Goal: Task Accomplishment & Management: Manage account settings

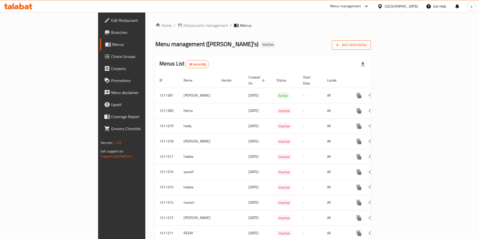
click at [340, 46] on icon "button" at bounding box center [337, 44] width 5 height 5
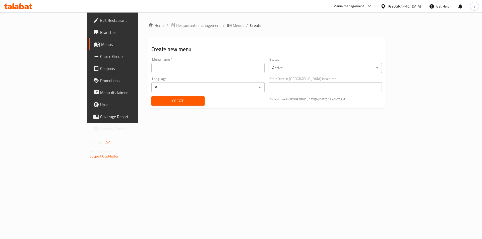
click at [152, 62] on div "Menu name   * Menu name *" at bounding box center [208, 65] width 113 height 15
click at [152, 65] on input "text" at bounding box center [208, 68] width 113 height 10
type input "abdalkarimamer"
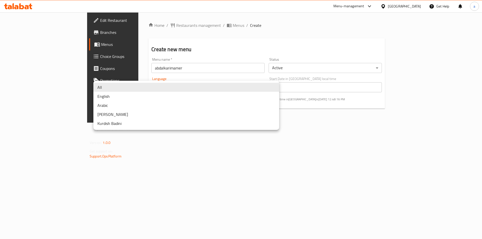
click at [216, 90] on body "​ Menu-management [GEOGRAPHIC_DATA] Get Help a Edit Restaurant Branches Menus C…" at bounding box center [241, 125] width 482 height 227
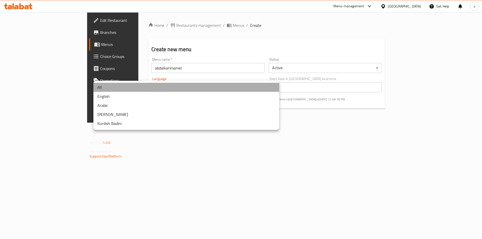
click at [220, 88] on li "All" at bounding box center [186, 87] width 186 height 9
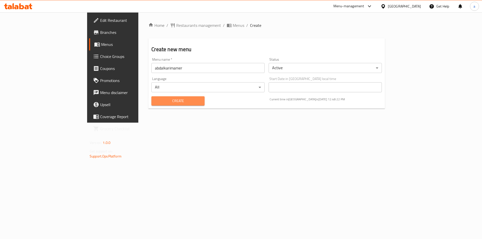
click at [168, 100] on span "Create" at bounding box center [178, 101] width 45 height 6
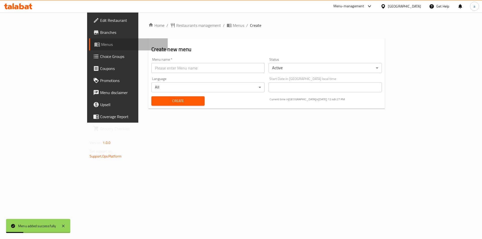
click at [101, 44] on span "Menus" at bounding box center [132, 44] width 63 height 6
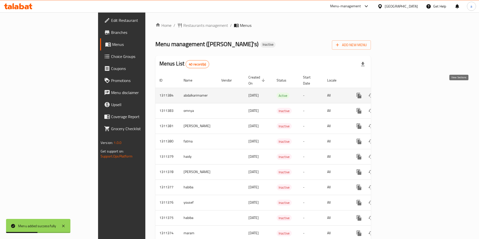
click at [397, 93] on icon "enhanced table" at bounding box center [395, 95] width 5 height 5
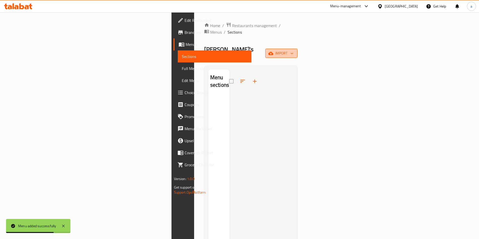
click at [293, 50] on span "import" at bounding box center [281, 53] width 24 height 6
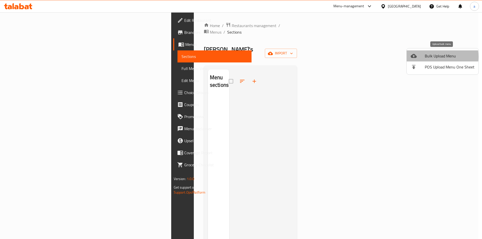
click at [429, 57] on span "Bulk Upload Menu" at bounding box center [450, 56] width 50 height 6
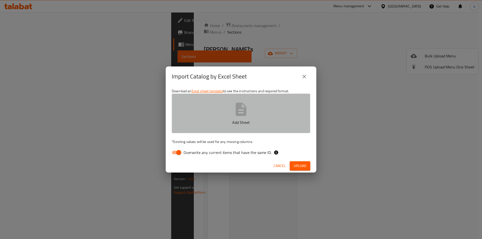
click at [244, 114] on icon "button" at bounding box center [241, 109] width 11 height 13
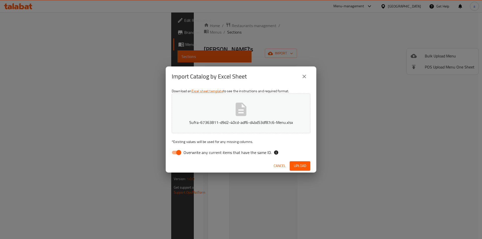
click at [304, 165] on span "Upload" at bounding box center [300, 166] width 13 height 6
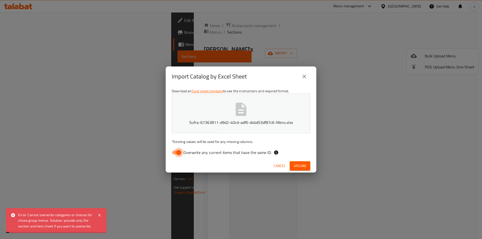
click at [182, 151] on input "Overwrite any current items that have the same ID." at bounding box center [179, 153] width 29 height 10
checkbox input "false"
click at [305, 166] on span "Upload" at bounding box center [300, 166] width 13 height 6
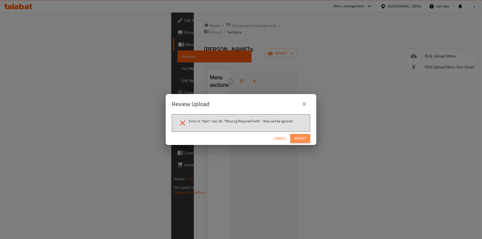
click at [299, 140] on span "Import" at bounding box center [300, 139] width 12 height 6
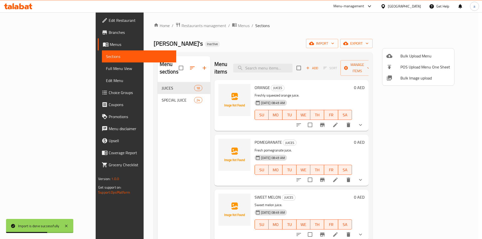
click at [470, 127] on div at bounding box center [241, 119] width 482 height 239
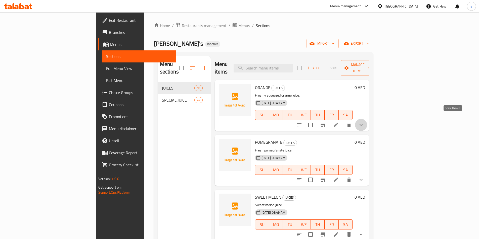
click at [364, 122] on icon "show more" at bounding box center [361, 125] width 6 height 6
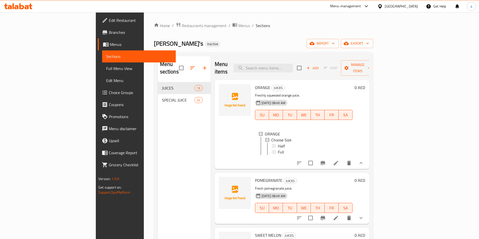
scroll to position [1, 0]
click at [304, 84] on h6 "ORANGE JUICES" at bounding box center [303, 87] width 97 height 7
click at [352, 92] on p "Freshly squeezed orange juice." at bounding box center [303, 95] width 97 height 6
click at [303, 92] on p "Freshly squeezed orange juice." at bounding box center [303, 95] width 97 height 6
click at [364, 160] on icon "show more" at bounding box center [361, 163] width 6 height 6
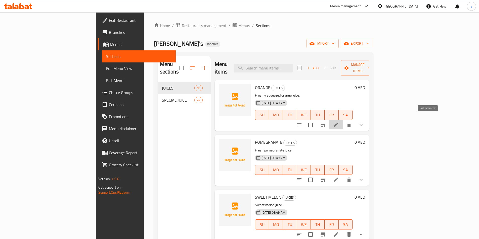
click at [338, 123] on icon at bounding box center [335, 125] width 5 height 5
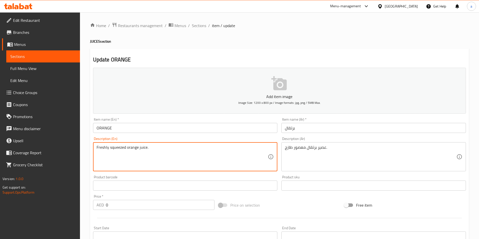
click at [160, 148] on textarea "Freshly squeezed orange juice." at bounding box center [181, 157] width 171 height 24
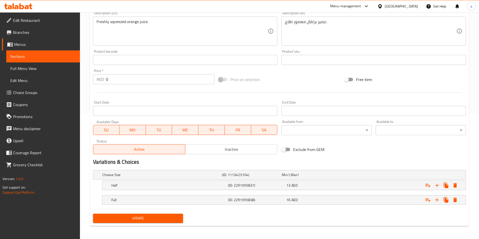
scroll to position [127, 0]
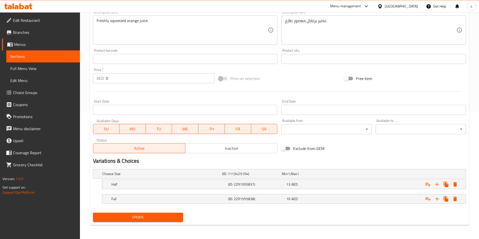
click at [134, 216] on span "Update" at bounding box center [138, 218] width 82 height 6
click at [145, 216] on span "Update" at bounding box center [138, 218] width 82 height 6
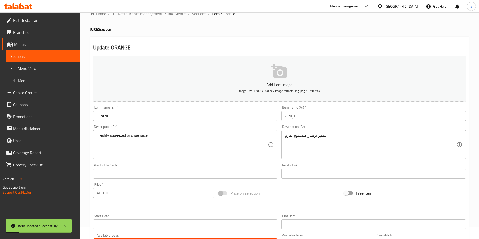
scroll to position [0, 0]
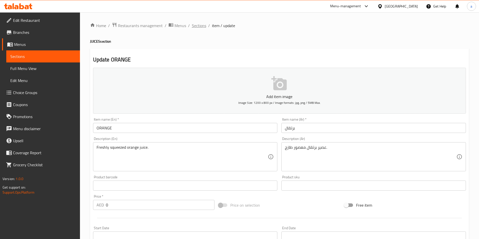
click at [197, 27] on span "Sections" at bounding box center [199, 26] width 14 height 6
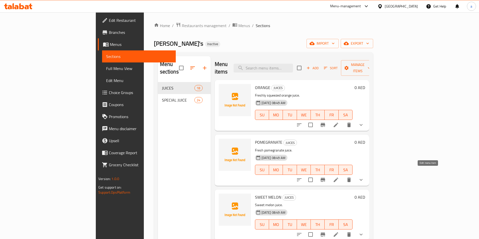
click at [338, 178] on icon at bounding box center [335, 180] width 5 height 5
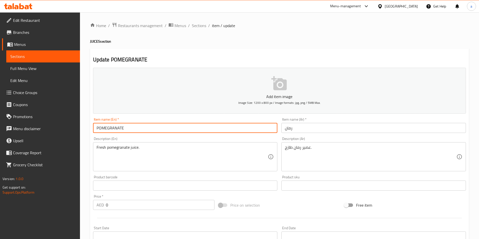
click at [119, 129] on input "POMEGRANATE" at bounding box center [185, 128] width 184 height 10
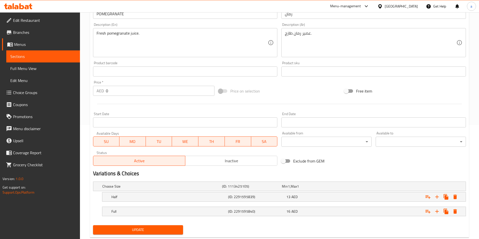
scroll to position [127, 0]
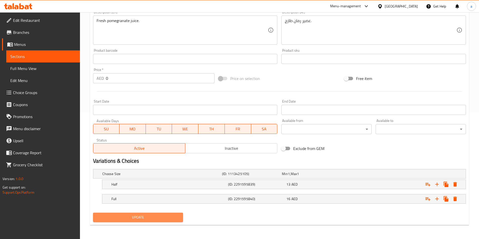
click at [126, 217] on span "Update" at bounding box center [138, 218] width 82 height 6
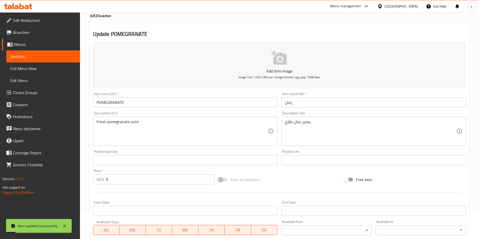
scroll to position [0, 0]
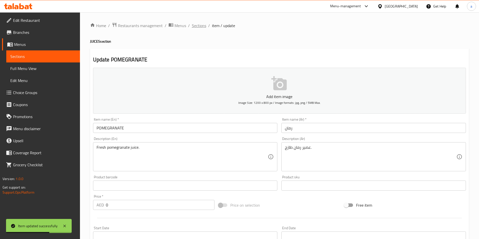
click at [199, 26] on span "Sections" at bounding box center [199, 26] width 14 height 6
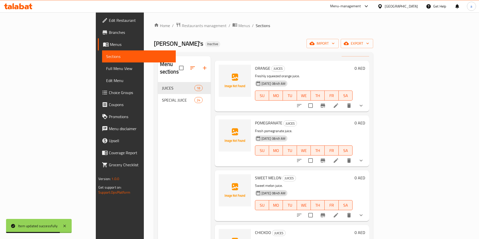
scroll to position [25, 0]
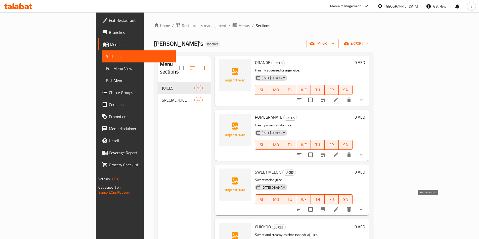
click at [338, 208] on icon at bounding box center [335, 210] width 5 height 5
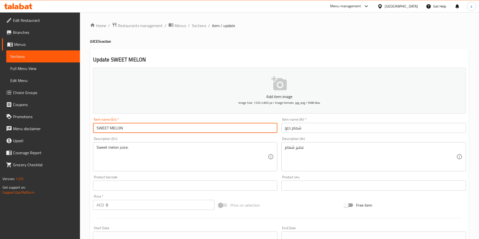
click at [124, 128] on input "SWEET MELON" at bounding box center [185, 128] width 184 height 10
click at [125, 127] on input "SWEET MELON" at bounding box center [185, 128] width 184 height 10
click at [97, 129] on input "SWEET MELON" at bounding box center [185, 128] width 184 height 10
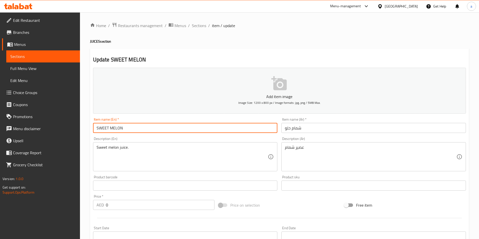
click at [97, 129] on input "SWEET MELON" at bounding box center [185, 128] width 184 height 10
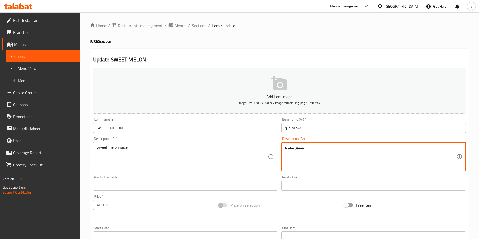
click at [323, 151] on textarea "عصير شمام" at bounding box center [370, 157] width 171 height 24
paste textarea "طازج"
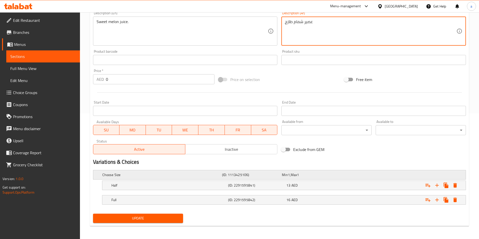
scroll to position [127, 0]
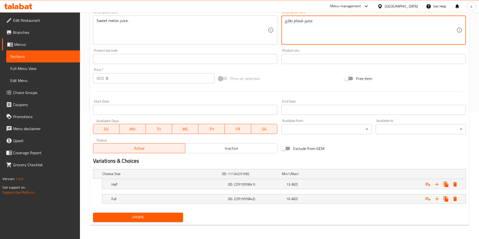
type textarea "عصير شمام طازج"
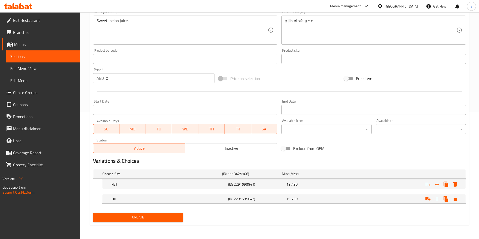
click at [141, 219] on span "Update" at bounding box center [138, 218] width 82 height 6
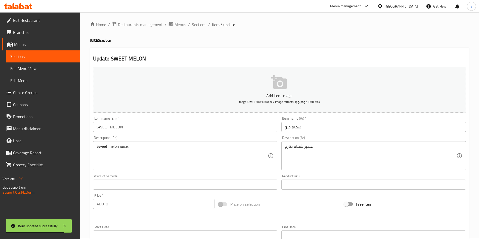
scroll to position [0, 0]
click at [201, 27] on span "Sections" at bounding box center [199, 26] width 14 height 6
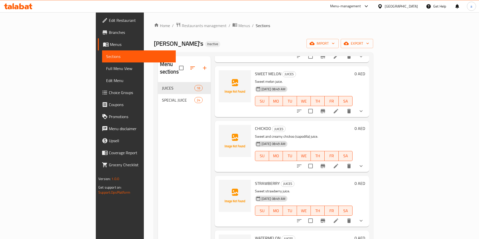
scroll to position [126, 0]
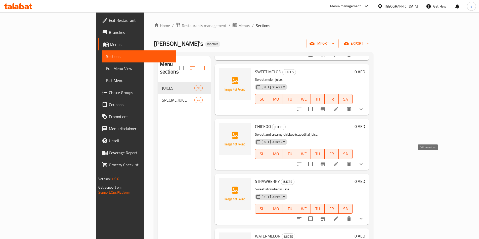
click at [338, 162] on icon at bounding box center [335, 164] width 5 height 5
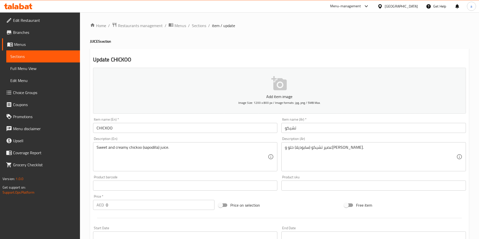
click at [297, 129] on input "تشيكو" at bounding box center [373, 128] width 184 height 10
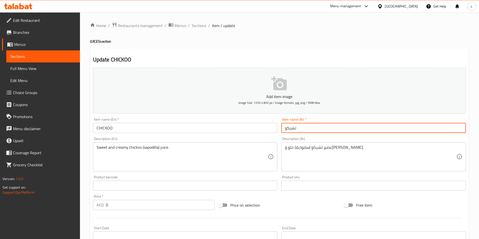
click at [296, 129] on input "تشيكو" at bounding box center [373, 128] width 184 height 10
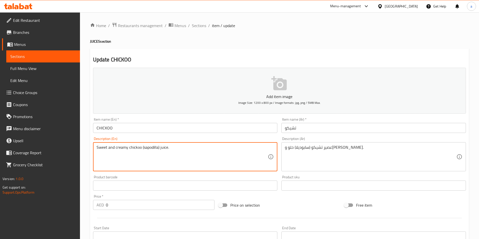
drag, startPoint x: 202, startPoint y: 154, endPoint x: 87, endPoint y: 155, distance: 114.8
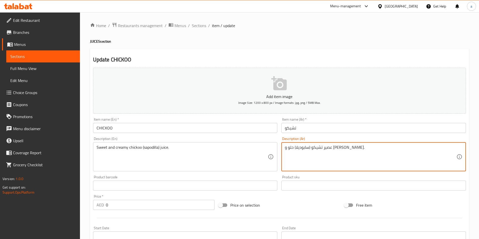
type textarea "عصير تشيكو (سابوديلا) حلو و [PERSON_NAME]."
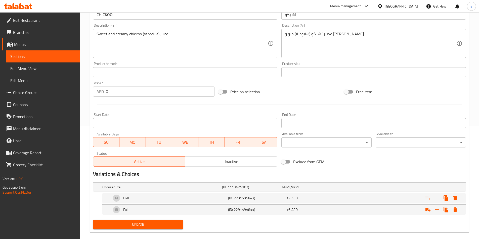
scroll to position [121, 0]
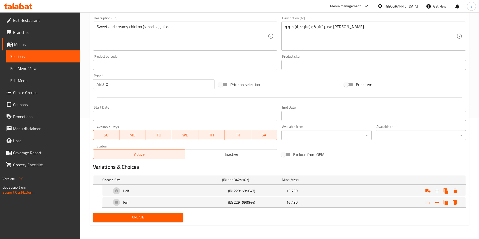
click at [137, 217] on span "Update" at bounding box center [138, 218] width 82 height 6
click at [121, 219] on span "Update" at bounding box center [138, 218] width 82 height 6
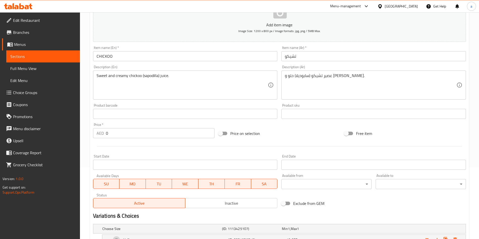
scroll to position [0, 0]
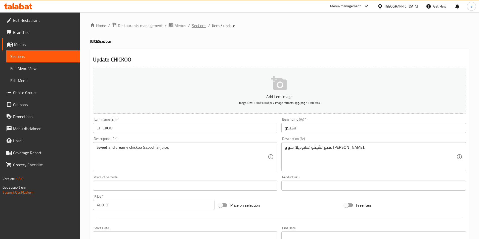
click at [197, 26] on span "Sections" at bounding box center [199, 26] width 14 height 6
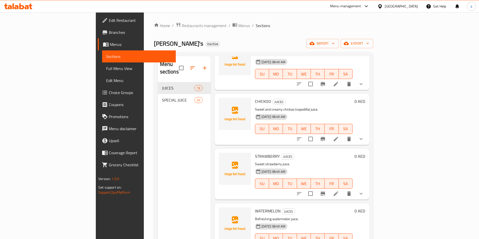
scroll to position [201, 0]
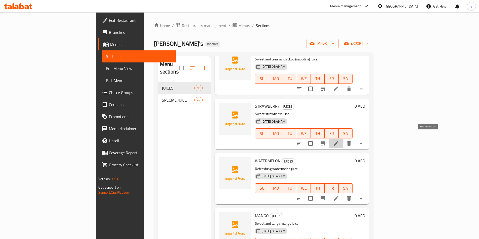
click at [339, 141] on icon at bounding box center [336, 144] width 6 height 6
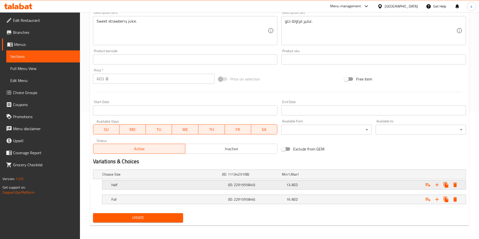
scroll to position [127, 0]
click at [145, 219] on span "Update" at bounding box center [138, 218] width 82 height 6
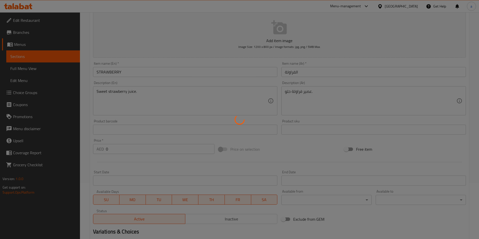
scroll to position [0, 0]
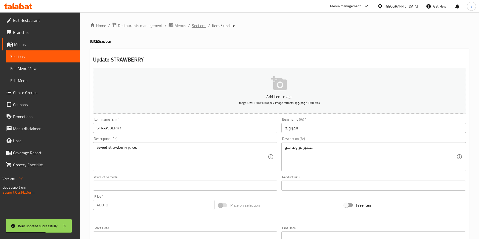
click at [197, 26] on span "Sections" at bounding box center [199, 26] width 14 height 6
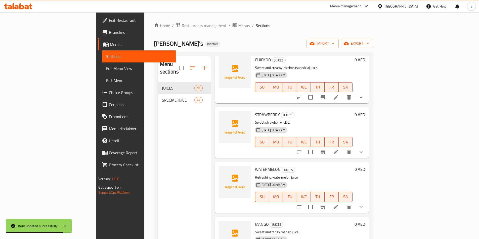
scroll to position [226, 0]
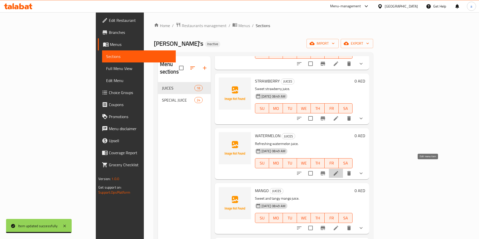
click at [338, 171] on icon at bounding box center [335, 173] width 5 height 5
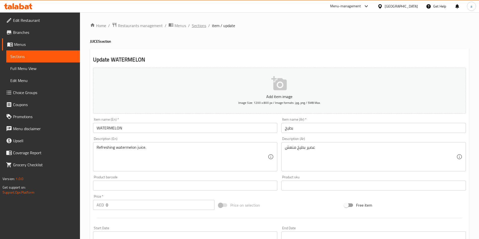
click at [197, 25] on span "Sections" at bounding box center [199, 26] width 14 height 6
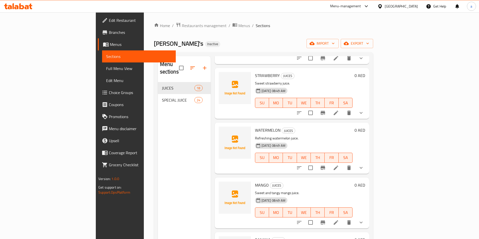
scroll to position [276, 0]
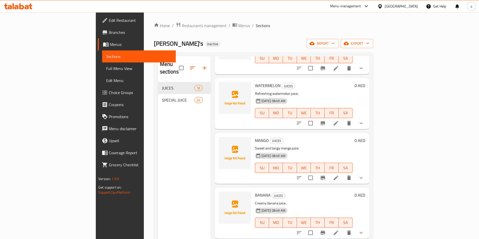
click at [338, 176] on icon at bounding box center [335, 178] width 5 height 5
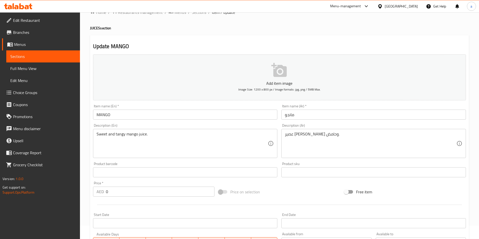
scroll to position [25, 0]
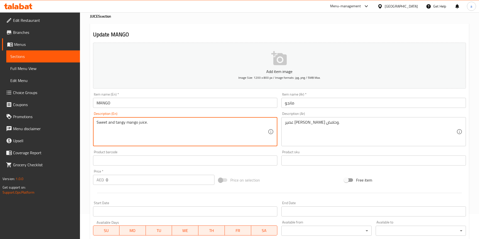
drag, startPoint x: 154, startPoint y: 121, endPoint x: 81, endPoint y: 121, distance: 72.9
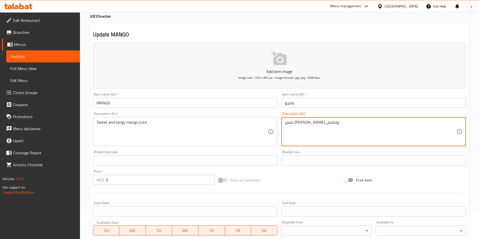
click at [291, 124] on textarea "عصير [PERSON_NAME] وحامض." at bounding box center [370, 132] width 171 height 24
paste textarea "نعش"
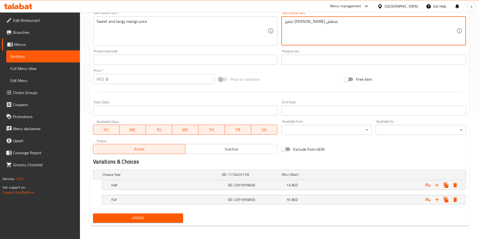
scroll to position [127, 0]
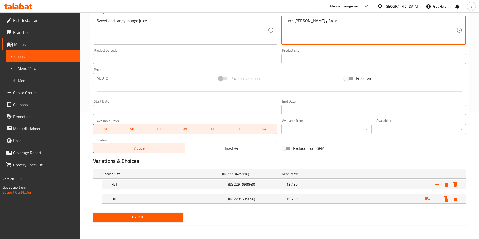
type textarea "عصير [PERSON_NAME] منعش."
click at [152, 218] on span "Update" at bounding box center [138, 218] width 82 height 6
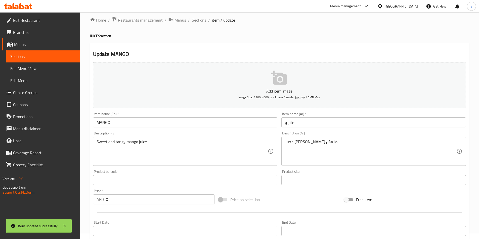
scroll to position [1, 0]
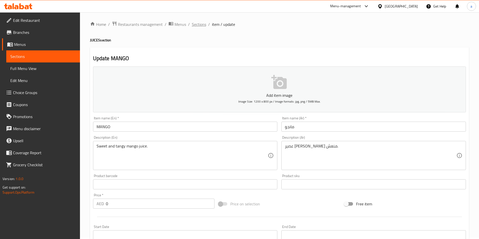
click at [199, 24] on span "Sections" at bounding box center [199, 24] width 14 height 6
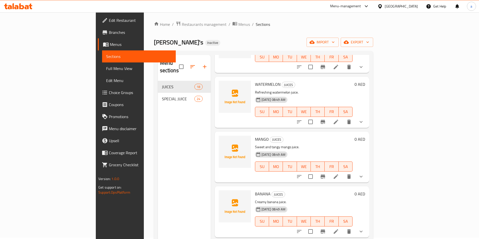
scroll to position [352, 0]
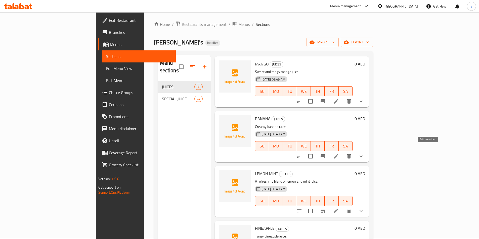
click at [339, 154] on icon at bounding box center [336, 157] width 6 height 6
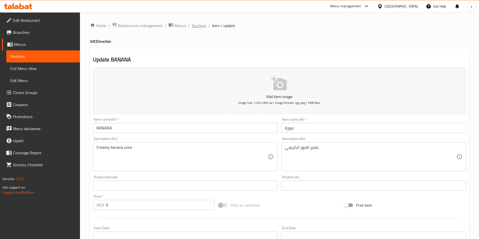
click at [200, 26] on span "Sections" at bounding box center [199, 26] width 14 height 6
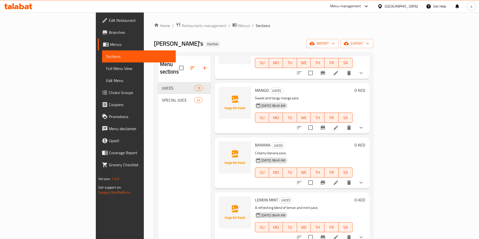
scroll to position [402, 0]
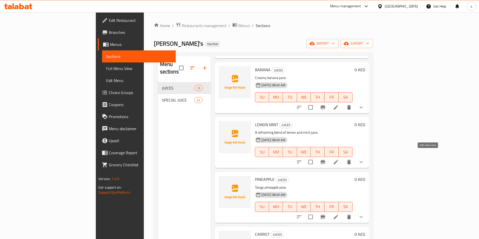
click at [338, 160] on icon at bounding box center [335, 162] width 5 height 5
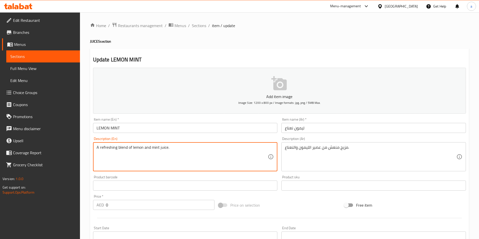
drag, startPoint x: 170, startPoint y: 147, endPoint x: 88, endPoint y: 152, distance: 81.8
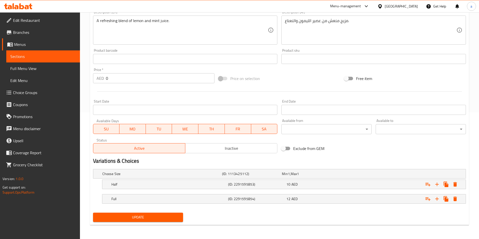
drag, startPoint x: 144, startPoint y: 220, endPoint x: 148, endPoint y: 208, distance: 12.9
click at [144, 220] on span "Update" at bounding box center [138, 218] width 82 height 6
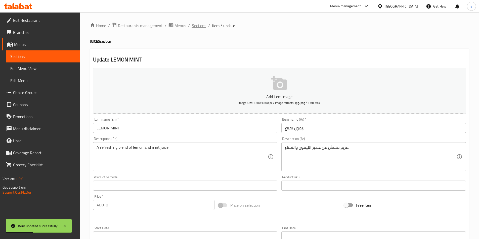
click at [201, 26] on span "Sections" at bounding box center [199, 26] width 14 height 6
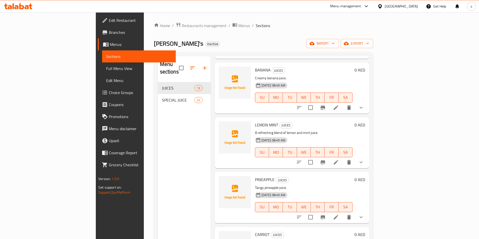
scroll to position [402, 0]
click at [338, 215] on icon at bounding box center [335, 217] width 5 height 5
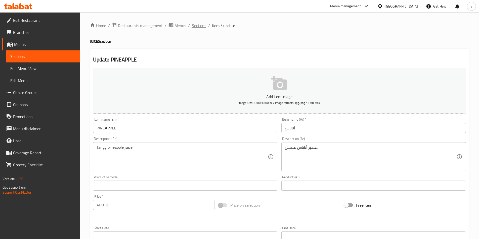
click at [200, 25] on span "Sections" at bounding box center [199, 26] width 14 height 6
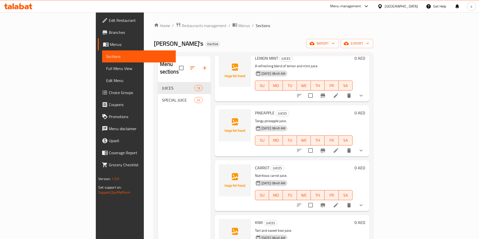
scroll to position [477, 0]
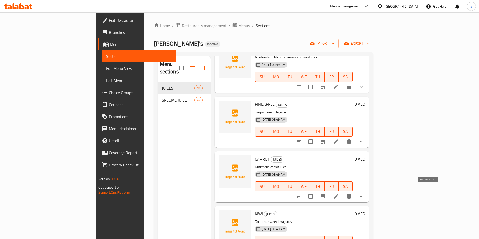
click at [338, 194] on icon at bounding box center [335, 196] width 5 height 5
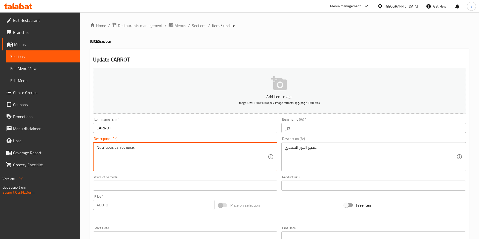
click at [102, 149] on textarea "Nutritious carrot juice." at bounding box center [181, 157] width 171 height 24
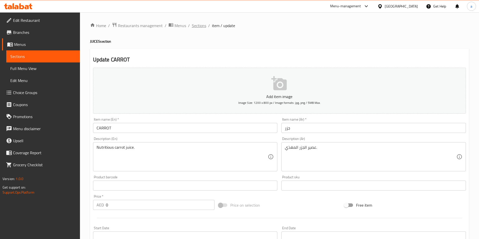
click at [197, 24] on span "Sections" at bounding box center [199, 26] width 14 height 6
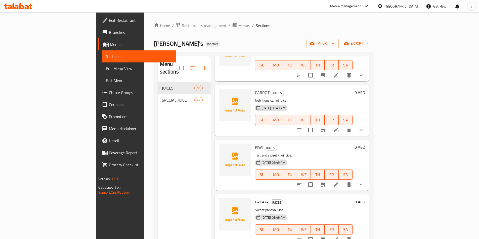
scroll to position [553, 0]
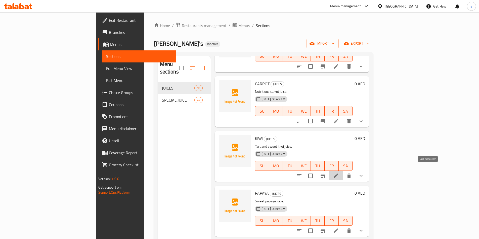
click at [339, 173] on icon at bounding box center [336, 176] width 6 height 6
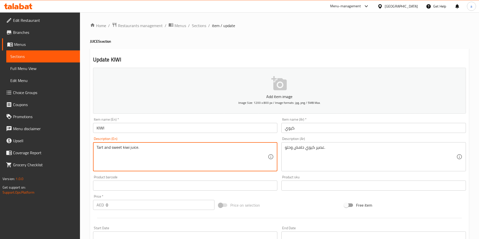
drag, startPoint x: 141, startPoint y: 147, endPoint x: 79, endPoint y: 151, distance: 62.4
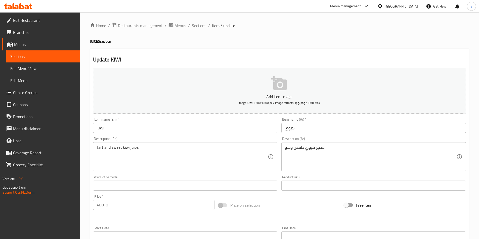
drag, startPoint x: 196, startPoint y: 24, endPoint x: 441, endPoint y: 49, distance: 246.5
click at [196, 24] on span "Sections" at bounding box center [199, 26] width 14 height 6
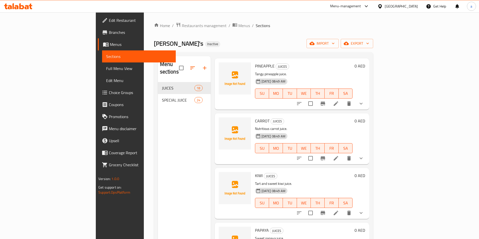
scroll to position [553, 0]
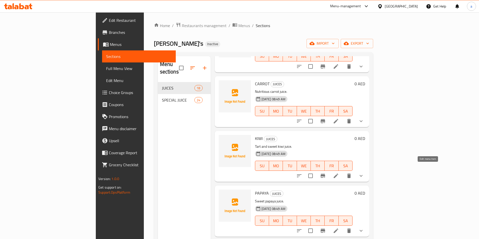
click at [338, 174] on icon at bounding box center [335, 176] width 5 height 5
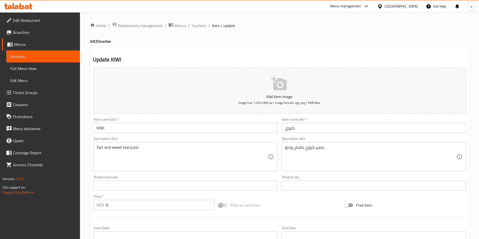
drag, startPoint x: 196, startPoint y: 26, endPoint x: 426, endPoint y: 50, distance: 231.1
click at [196, 26] on span "Sections" at bounding box center [199, 26] width 14 height 6
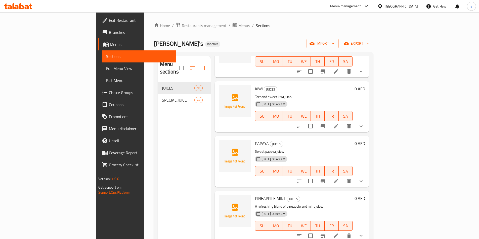
scroll to position [603, 0]
click at [338, 179] on icon at bounding box center [335, 181] width 5 height 5
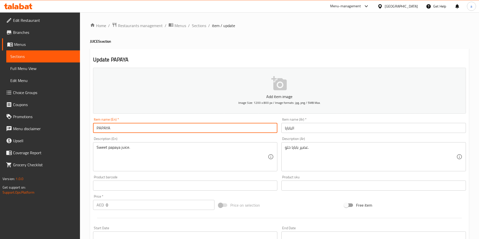
click at [122, 126] on input "PAPAYA" at bounding box center [185, 128] width 184 height 10
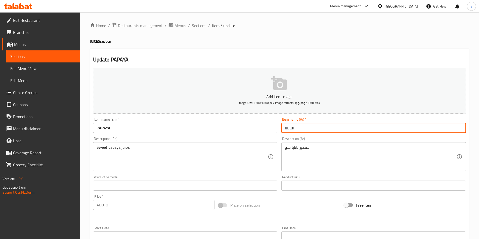
click at [330, 127] on input "البابايا" at bounding box center [373, 128] width 184 height 10
paste input "text"
type input "ببايا"
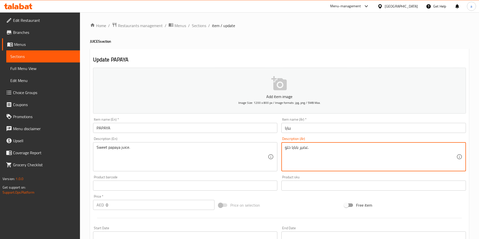
click at [305, 147] on textarea "عصير بابايا حلو." at bounding box center [370, 157] width 171 height 24
drag, startPoint x: 291, startPoint y: 149, endPoint x: 307, endPoint y: 149, distance: 16.1
click at [307, 149] on textarea "عصير بابايا حلو." at bounding box center [370, 157] width 171 height 24
paste textarea "ايا"
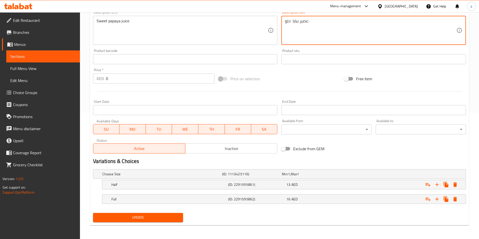
scroll to position [127, 0]
type textarea "عصير ببايا حلو."
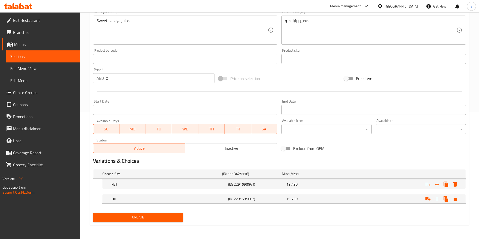
click at [144, 222] on button "Update" at bounding box center [138, 217] width 90 height 9
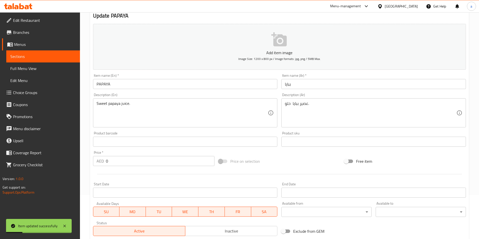
scroll to position [0, 0]
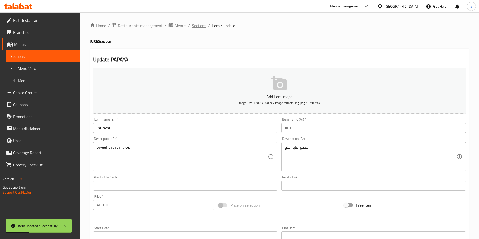
click at [199, 26] on span "Sections" at bounding box center [199, 26] width 14 height 6
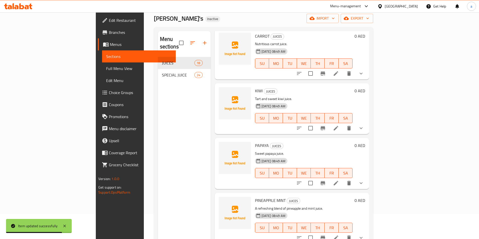
scroll to position [628, 0]
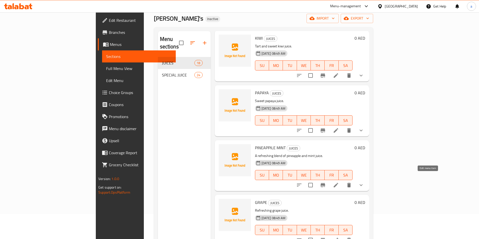
click at [339, 182] on icon at bounding box center [336, 185] width 6 height 6
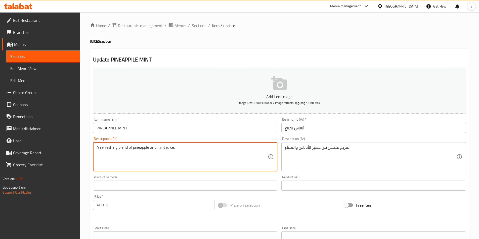
drag, startPoint x: 194, startPoint y: 148, endPoint x: 70, endPoint y: 153, distance: 124.2
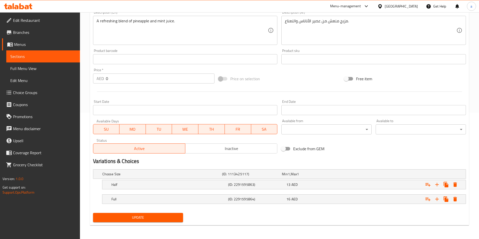
scroll to position [127, 0]
click at [152, 216] on span "Update" at bounding box center [138, 218] width 82 height 6
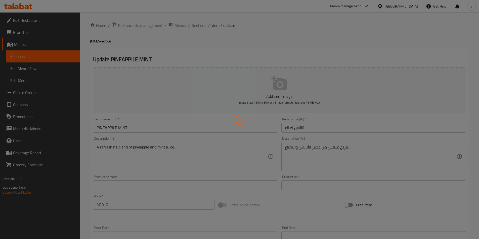
scroll to position [0, 0]
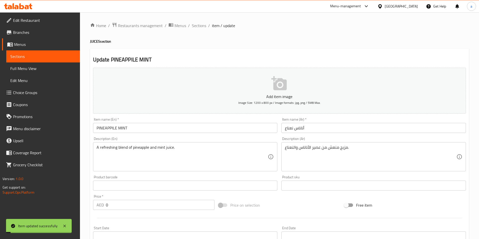
click at [197, 25] on span "Sections" at bounding box center [199, 26] width 14 height 6
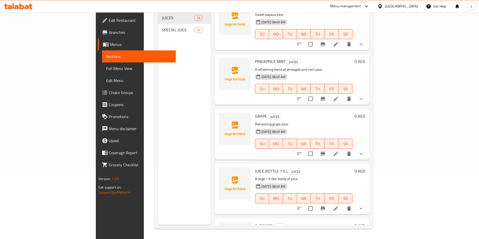
scroll to position [661, 0]
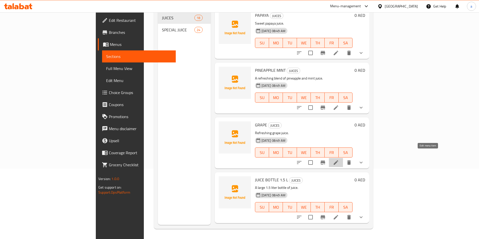
click at [339, 160] on icon at bounding box center [336, 163] width 6 height 6
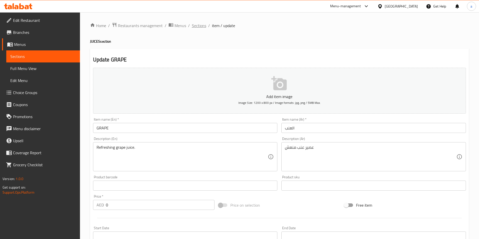
click at [195, 26] on span "Sections" at bounding box center [199, 26] width 14 height 6
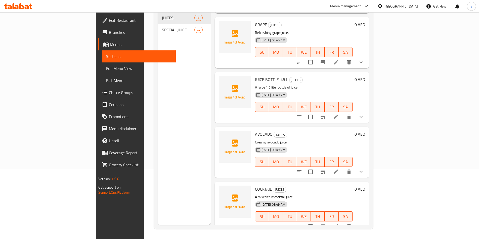
scroll to position [736, 0]
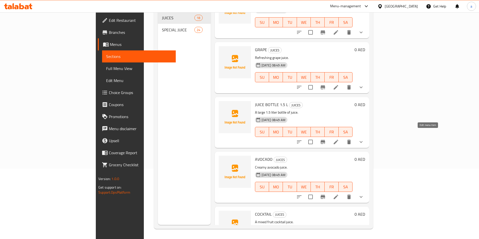
click at [339, 139] on icon at bounding box center [336, 142] width 6 height 6
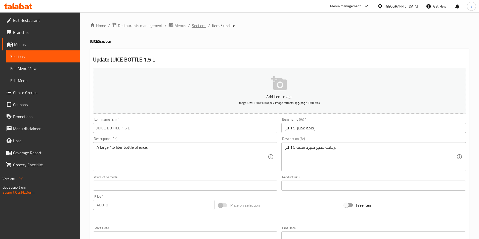
click at [199, 25] on span "Sections" at bounding box center [199, 26] width 14 height 6
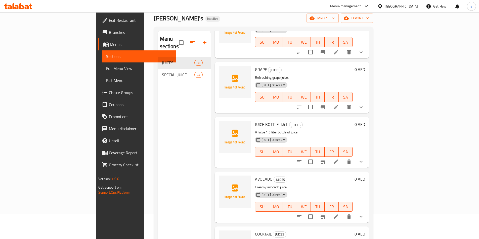
scroll to position [70, 0]
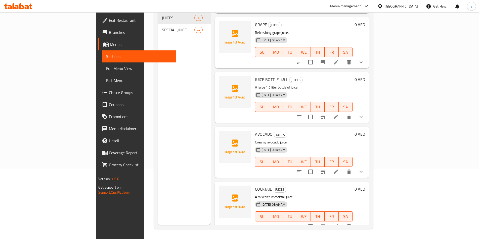
click at [339, 169] on icon at bounding box center [336, 172] width 6 height 6
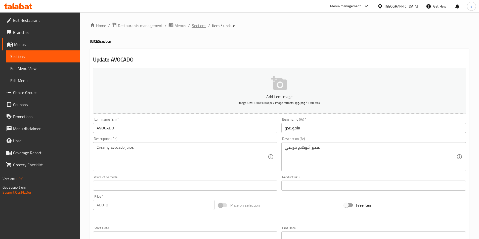
click at [194, 25] on span "Sections" at bounding box center [199, 26] width 14 height 6
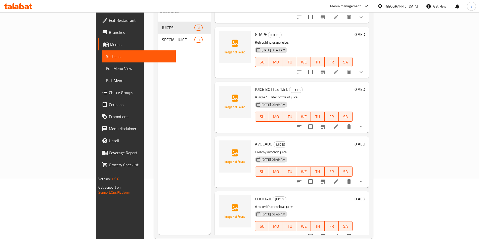
scroll to position [70, 0]
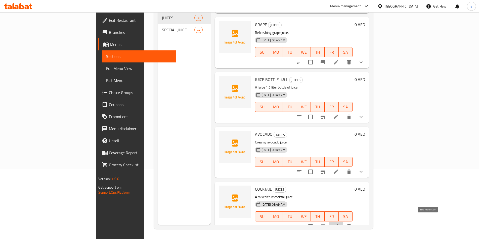
click at [339, 224] on icon at bounding box center [336, 227] width 6 height 6
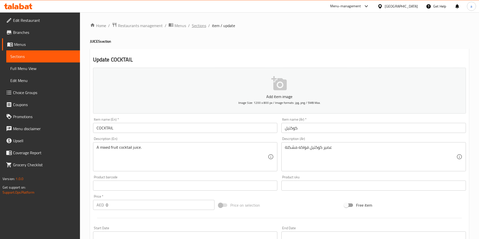
click at [198, 25] on span "Sections" at bounding box center [199, 26] width 14 height 6
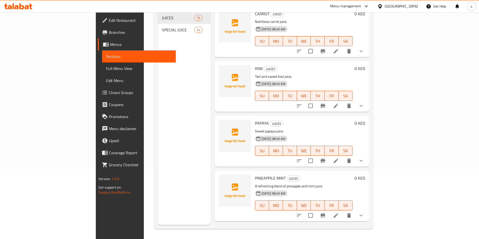
scroll to position [485, 0]
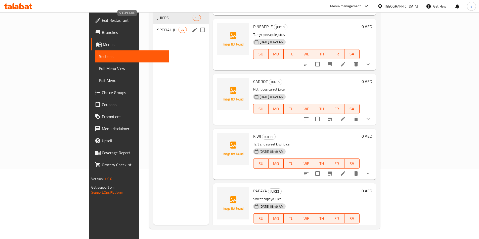
click at [157, 27] on span "SPECIAL JUICE" at bounding box center [167, 30] width 21 height 6
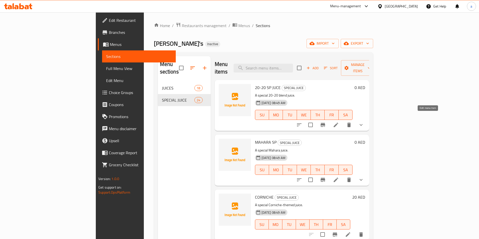
click at [338, 123] on icon at bounding box center [335, 125] width 5 height 5
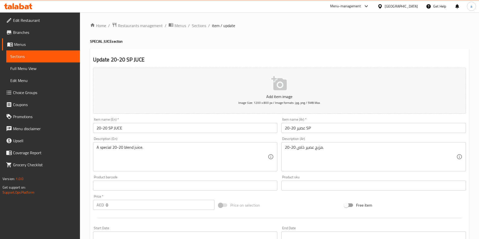
click at [140, 129] on input "20-20 SP JUCE" at bounding box center [185, 128] width 184 height 10
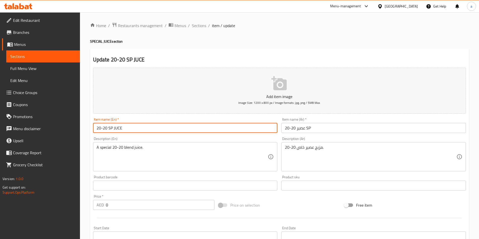
click at [140, 129] on input "20-20 SP JUCE" at bounding box center [185, 128] width 184 height 10
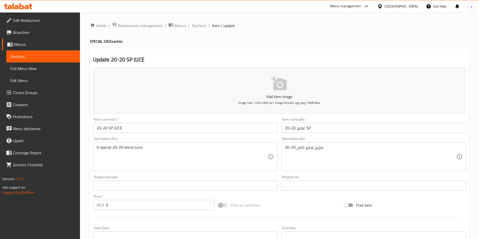
click at [128, 149] on textarea "A special 20-20 blend juice." at bounding box center [181, 157] width 171 height 24
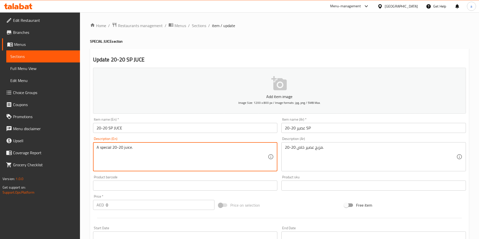
type textarea "A special 20-20 juice."
drag, startPoint x: 143, startPoint y: 149, endPoint x: 87, endPoint y: 153, distance: 56.4
click at [87, 153] on div "Home / Restaurants management / Menus / Sections / item / update SPECIAL JUICE …" at bounding box center [279, 189] width 399 height 354
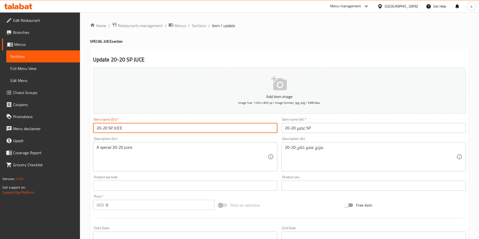
drag, startPoint x: 144, startPoint y: 129, endPoint x: 139, endPoint y: 129, distance: 5.1
click at [139, 129] on input "20-20 SP JUCE" at bounding box center [185, 128] width 184 height 10
click at [187, 128] on input "20-20 SP JUCE" at bounding box center [185, 128] width 184 height 10
click at [125, 127] on input "20-2JUCE0 SP" at bounding box center [185, 128] width 184 height 10
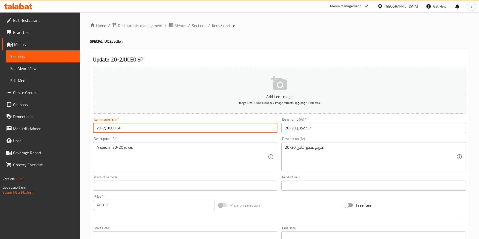
click at [125, 127] on input "20-2JUCE0 SP" at bounding box center [185, 128] width 184 height 10
type input "20-20 SP JUCE"
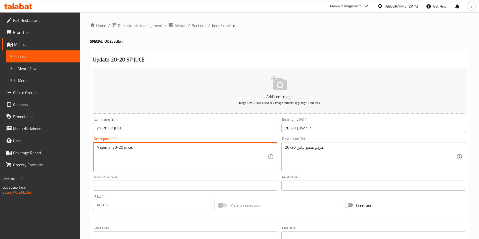
click at [108, 150] on textarea "A special 20-20 juice." at bounding box center [181, 157] width 171 height 24
click at [137, 126] on input "20-20 SP JUCE" at bounding box center [185, 128] width 184 height 10
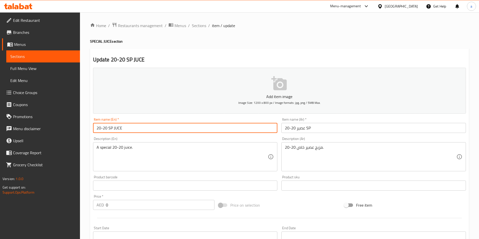
click at [137, 126] on input "20-20 SP JUCE" at bounding box center [185, 128] width 184 height 10
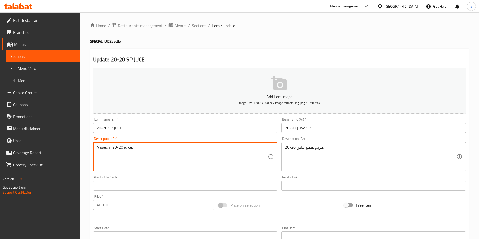
click at [175, 152] on textarea "A special 20-20 juice." at bounding box center [181, 157] width 171 height 24
click at [170, 150] on textarea "A special 20-20 juice." at bounding box center [181, 157] width 171 height 24
click at [169, 150] on textarea "A special 20-20 juice." at bounding box center [181, 157] width 171 height 24
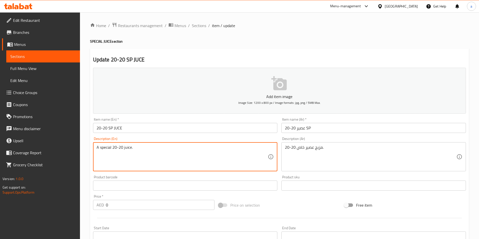
click at [169, 150] on textarea "A special 20-20 juice." at bounding box center [181, 157] width 171 height 24
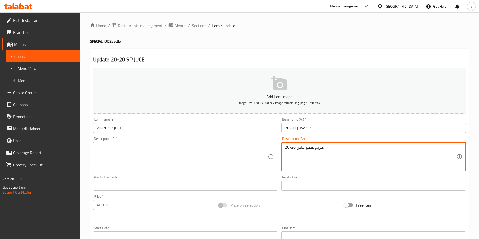
click at [332, 153] on textarea "مزيج عصير خاص 20-20." at bounding box center [370, 157] width 171 height 24
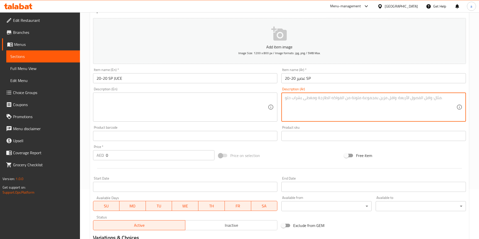
scroll to position [50, 0]
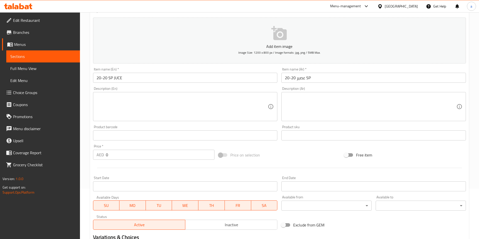
click at [105, 89] on div "Description (En) Description (En)" at bounding box center [185, 104] width 184 height 34
copy label "Description"
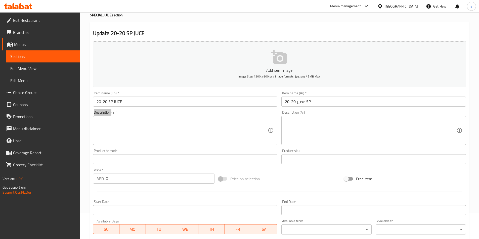
scroll to position [127, 0]
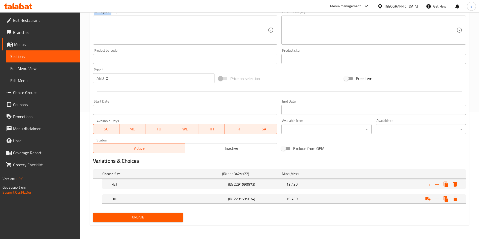
click at [138, 216] on span "Update" at bounding box center [138, 218] width 82 height 6
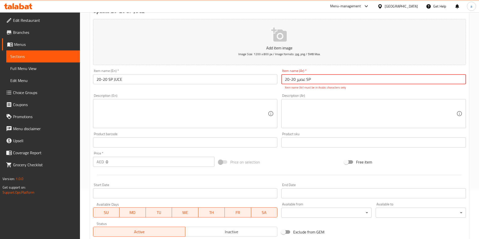
scroll to position [48, 0]
drag, startPoint x: 312, startPoint y: 81, endPoint x: 306, endPoint y: 81, distance: 6.0
click at [306, 81] on input "عصير 20-20 SP" at bounding box center [373, 80] width 184 height 10
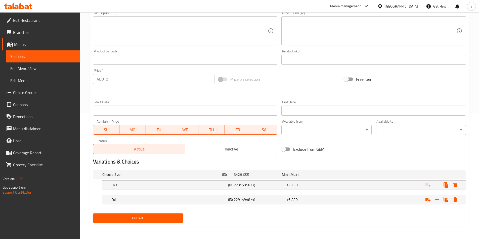
scroll to position [127, 0]
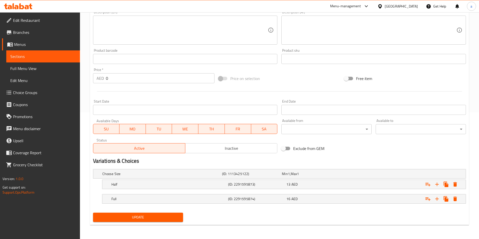
type input "عصير 20-20 اس بي"
click at [147, 216] on span "Update" at bounding box center [138, 218] width 82 height 6
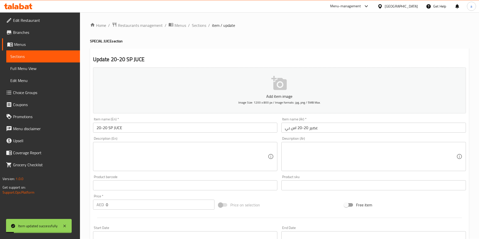
scroll to position [0, 0]
click at [195, 25] on span "Sections" at bounding box center [199, 26] width 14 height 6
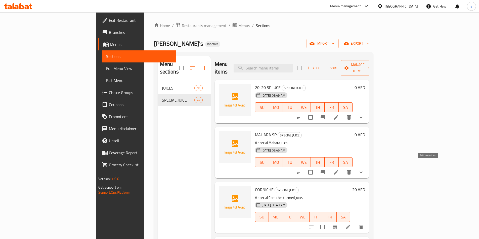
click at [339, 170] on icon at bounding box center [336, 173] width 6 height 6
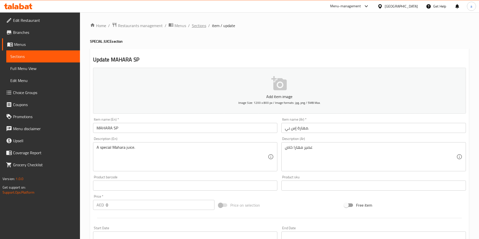
click at [201, 24] on span "Sections" at bounding box center [199, 26] width 14 height 6
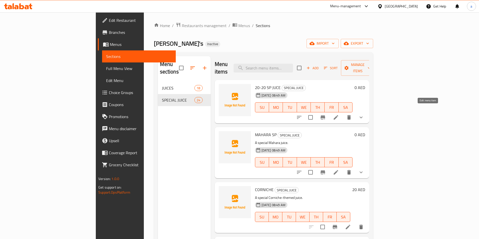
click at [339, 115] on icon at bounding box center [336, 118] width 6 height 6
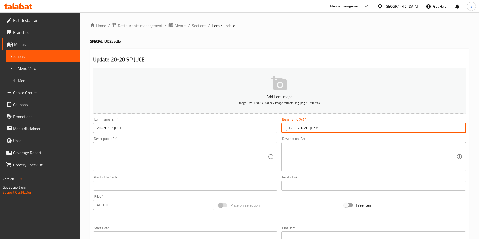
click at [295, 128] on input "عصير 20-20 اس بي" at bounding box center [373, 128] width 184 height 10
click at [296, 129] on input "عصير 20-20 اس بي" at bounding box center [373, 128] width 184 height 10
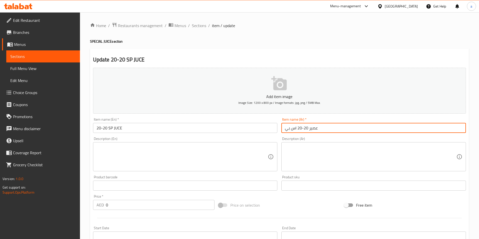
click at [296, 129] on input "عصير 20-20 اس بي" at bounding box center [373, 128] width 184 height 10
click at [296, 128] on input "عصير 20-20 اس بي" at bounding box center [373, 128] width 184 height 10
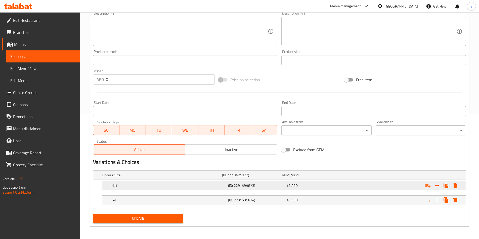
scroll to position [127, 0]
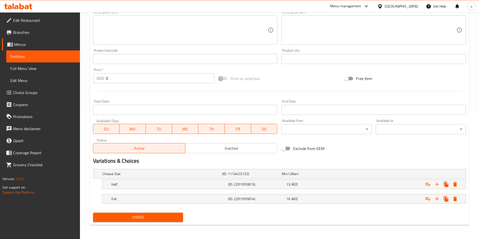
type input "عصير 20-20 إس بي"
click at [141, 219] on span "Update" at bounding box center [138, 218] width 82 height 6
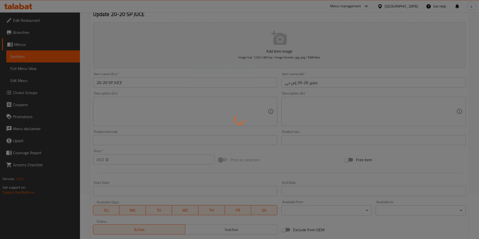
scroll to position [0, 0]
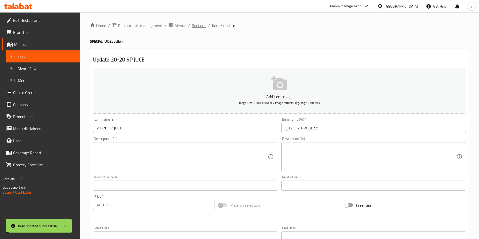
click at [198, 26] on span "Sections" at bounding box center [199, 26] width 14 height 6
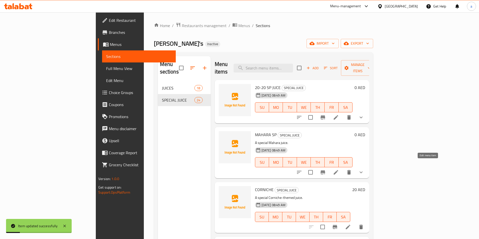
click at [339, 170] on icon at bounding box center [336, 173] width 6 height 6
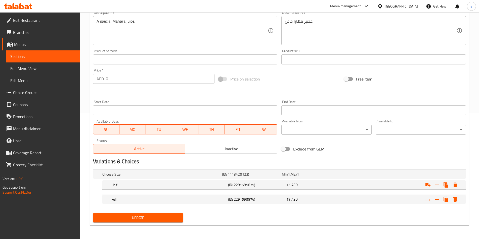
scroll to position [127, 0]
click at [158, 215] on span "Update" at bounding box center [138, 218] width 82 height 6
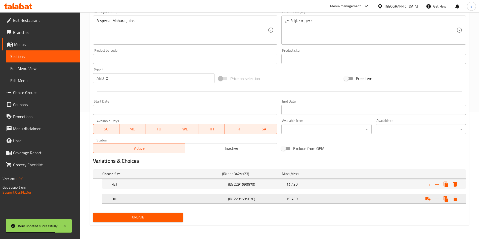
scroll to position [0, 0]
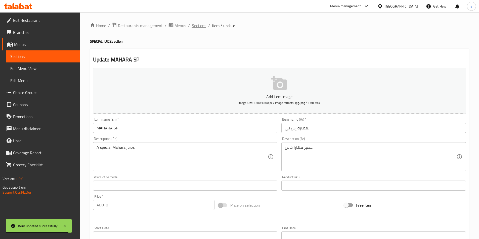
click at [199, 25] on span "Sections" at bounding box center [199, 26] width 14 height 6
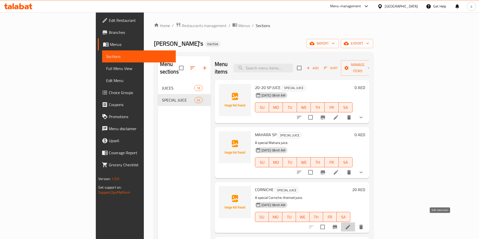
click at [351, 224] on icon at bounding box center [348, 227] width 6 height 6
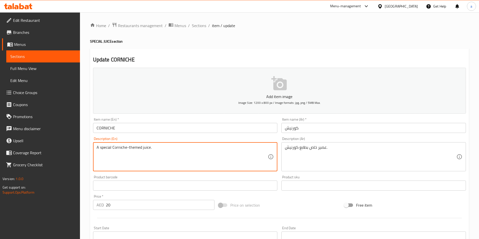
drag, startPoint x: 151, startPoint y: 147, endPoint x: 88, endPoint y: 149, distance: 63.6
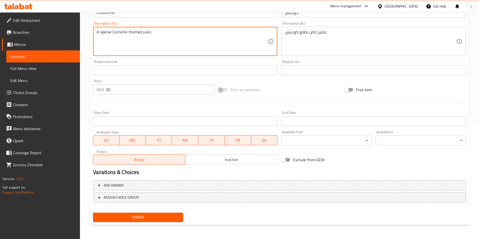
scroll to position [15, 0]
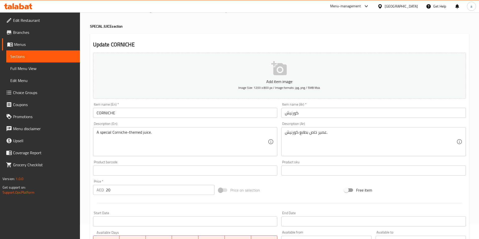
click at [136, 133] on textarea "A special Corniche-themed juice." at bounding box center [181, 142] width 171 height 24
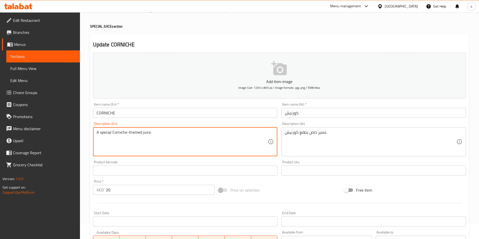
click at [136, 133] on textarea "A special Corniche-themed juice." at bounding box center [181, 142] width 171 height 24
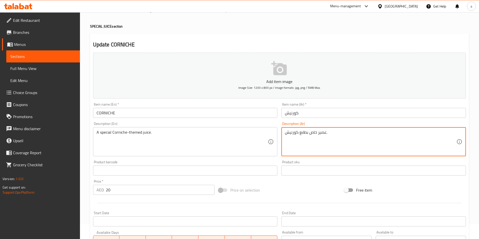
click at [303, 132] on textarea "عصير خاص بطابع كورنيش." at bounding box center [370, 142] width 171 height 24
click at [303, 144] on textarea "عصير خاص بطابع كورنيش." at bounding box center [370, 142] width 171 height 24
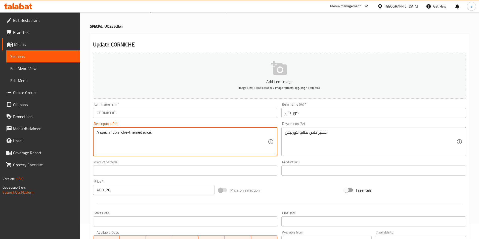
drag, startPoint x: 129, startPoint y: 131, endPoint x: 157, endPoint y: 132, distance: 28.4
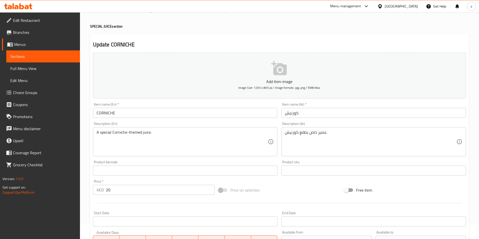
click at [131, 133] on textarea "A special Corniche-themed juice." at bounding box center [181, 142] width 171 height 24
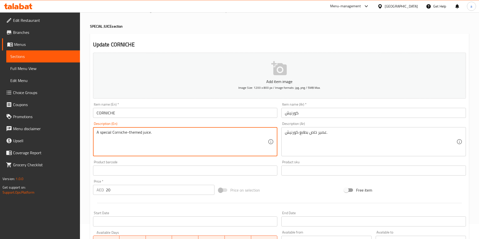
click at [131, 133] on textarea "A special Corniche-themed juice." at bounding box center [181, 142] width 171 height 24
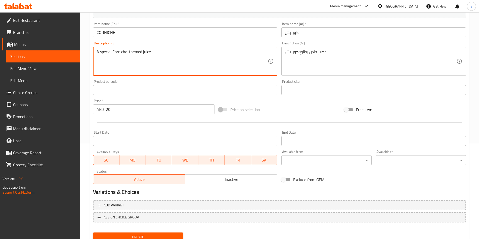
scroll to position [116, 0]
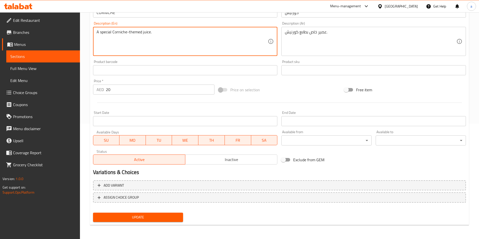
click at [140, 217] on span "Update" at bounding box center [138, 218] width 82 height 6
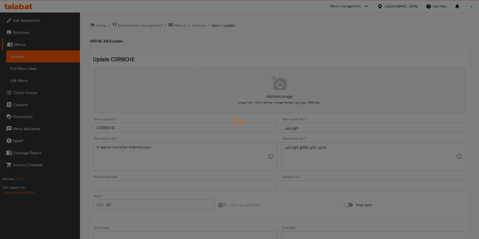
scroll to position [0, 0]
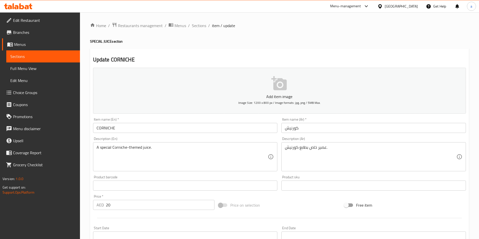
drag, startPoint x: 195, startPoint y: 27, endPoint x: 371, endPoint y: 52, distance: 177.9
click at [195, 27] on span "Sections" at bounding box center [199, 26] width 14 height 6
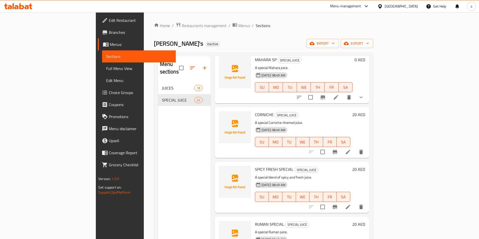
scroll to position [75, 0]
click at [351, 204] on icon at bounding box center [348, 207] width 6 height 6
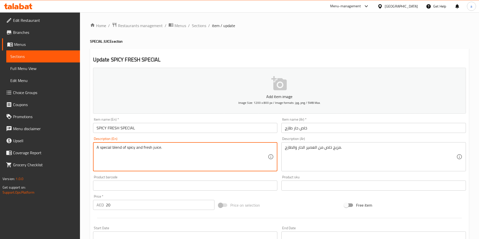
drag, startPoint x: 169, startPoint y: 150, endPoint x: 89, endPoint y: 154, distance: 80.3
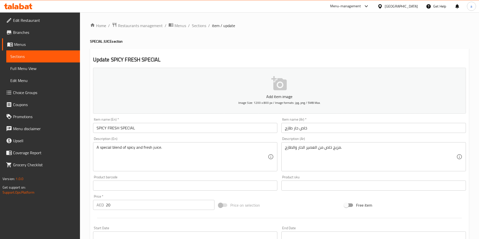
drag, startPoint x: 198, startPoint y: 27, endPoint x: 479, endPoint y: 1, distance: 282.4
click at [198, 27] on span "Sections" at bounding box center [199, 26] width 14 height 6
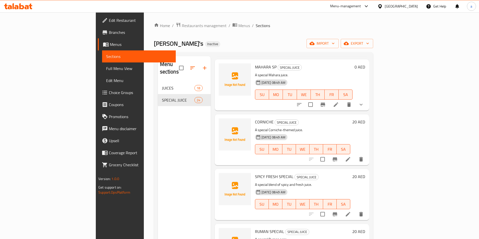
scroll to position [101, 0]
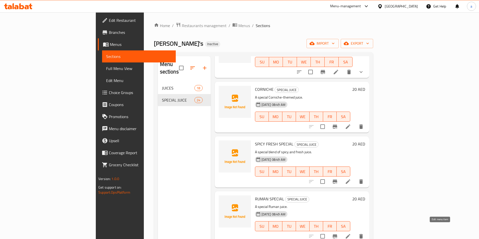
click at [351, 234] on icon at bounding box center [348, 237] width 6 height 6
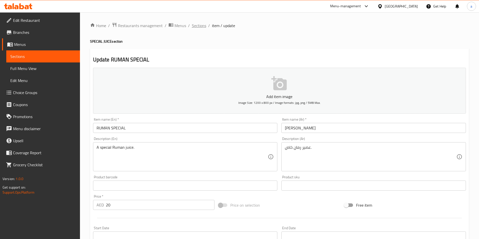
click at [200, 27] on span "Sections" at bounding box center [199, 26] width 14 height 6
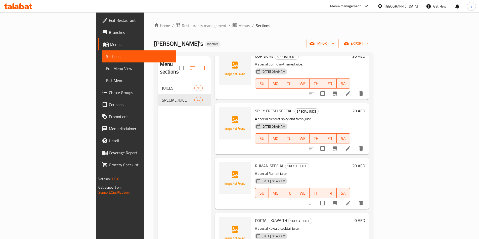
scroll to position [176, 0]
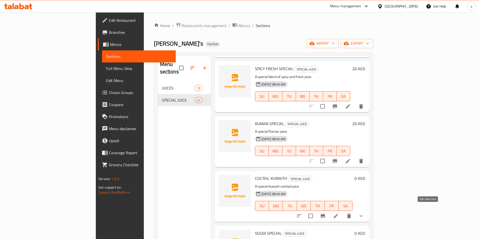
click at [338, 214] on icon at bounding box center [335, 216] width 5 height 5
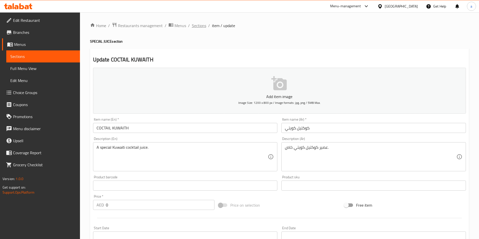
click at [197, 26] on span "Sections" at bounding box center [199, 26] width 14 height 6
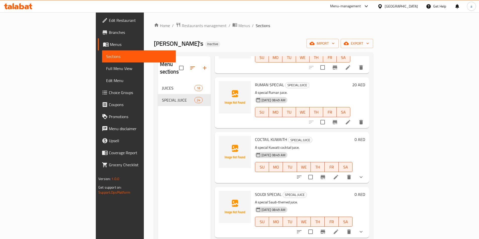
scroll to position [226, 0]
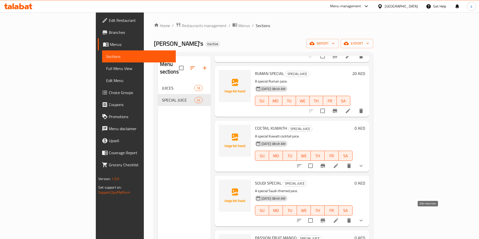
click at [339, 218] on icon at bounding box center [336, 221] width 6 height 6
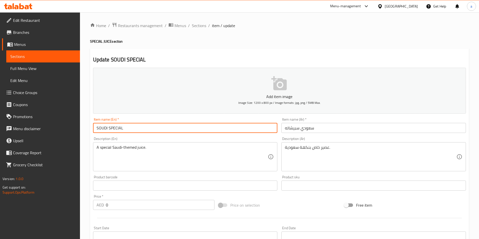
click at [116, 128] on input "SOUDI SPECIAL" at bounding box center [185, 128] width 184 height 10
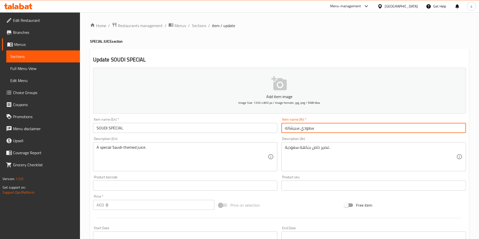
click at [292, 129] on input "سعودي سبيشاله" at bounding box center [373, 128] width 184 height 10
click at [148, 130] on input "SOUDI SPECIAL" at bounding box center [185, 128] width 184 height 10
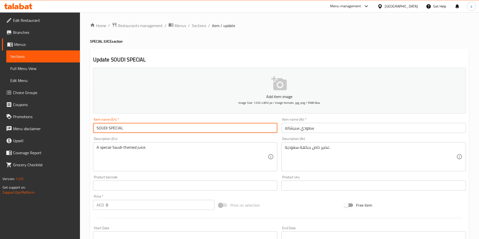
click at [148, 130] on input "SOUDI SPECIAL" at bounding box center [185, 128] width 184 height 10
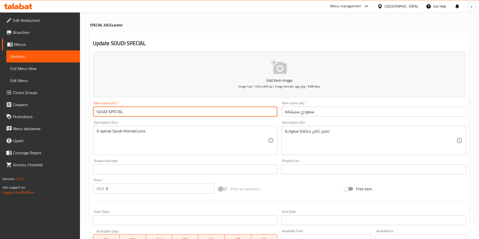
scroll to position [75, 0]
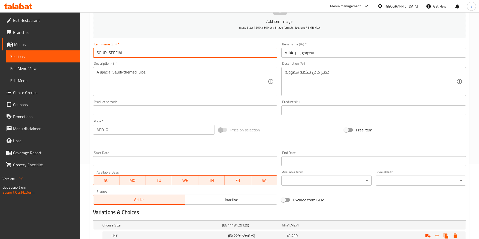
click at [129, 50] on input "SOUDI SPECIAL" at bounding box center [185, 53] width 184 height 10
click at [129, 55] on input "SOUDI SPECIAL" at bounding box center [185, 53] width 184 height 10
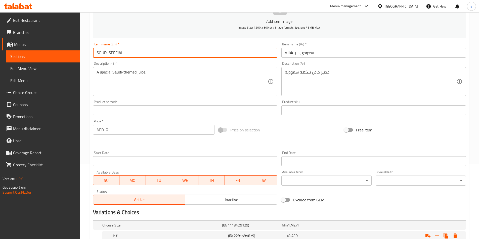
click at [129, 55] on input "SOUDI SPECIAL" at bounding box center [185, 53] width 184 height 10
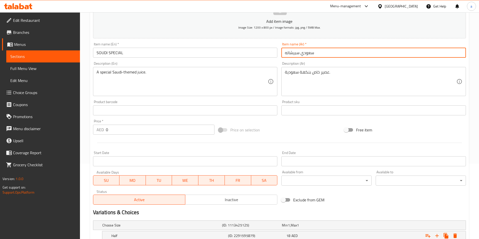
click at [293, 53] on input "سعودي سبيشاله" at bounding box center [373, 53] width 184 height 10
paste input "يال"
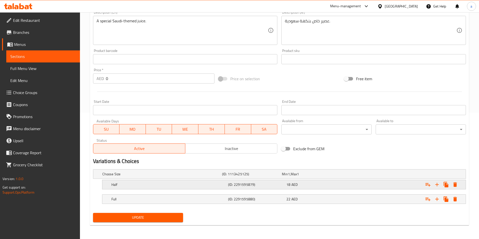
scroll to position [127, 0]
type input "سعودي سبيشيال"
click at [143, 219] on span "Update" at bounding box center [138, 218] width 82 height 6
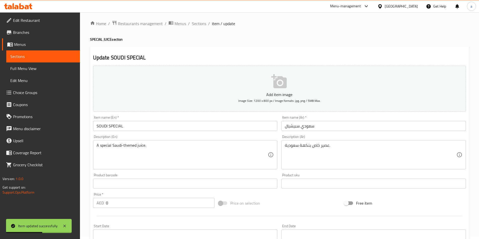
scroll to position [0, 0]
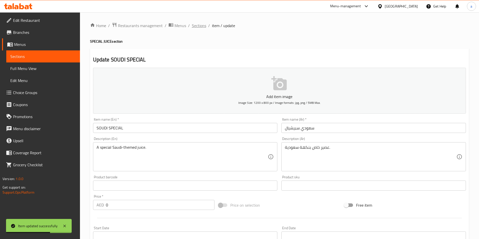
click at [194, 26] on span "Sections" at bounding box center [199, 26] width 14 height 6
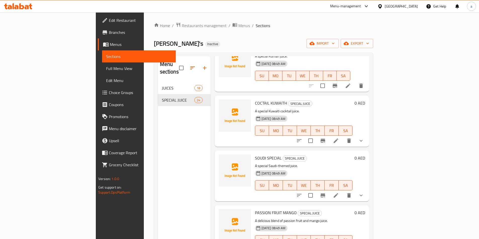
scroll to position [302, 0]
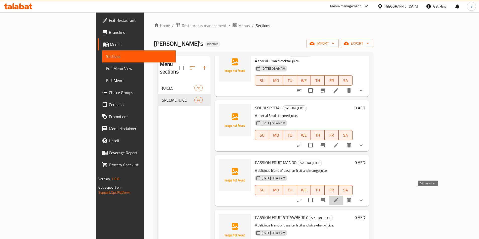
click at [338, 198] on icon at bounding box center [335, 200] width 5 height 5
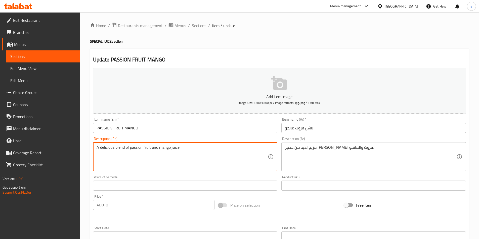
click at [193, 151] on textarea "A delicious blend of passion fruit and mango juice." at bounding box center [181, 157] width 171 height 24
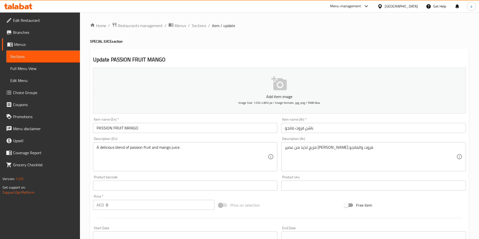
drag, startPoint x: 202, startPoint y: 27, endPoint x: 480, endPoint y: 37, distance: 278.3
click at [202, 27] on span "Sections" at bounding box center [199, 26] width 14 height 6
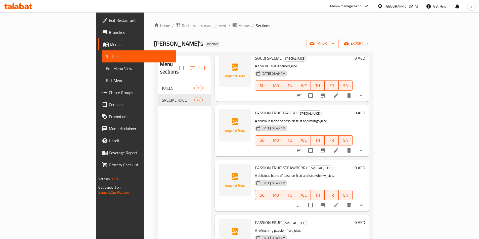
scroll to position [352, 0]
click at [339, 202] on icon at bounding box center [336, 205] width 6 height 6
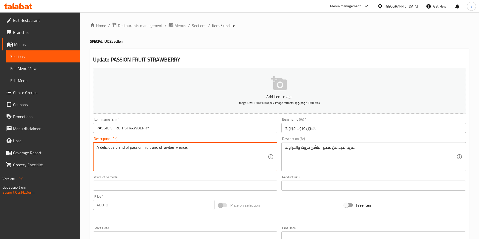
click at [186, 146] on textarea "A delicious blend of passion fruit and strawberry juice." at bounding box center [181, 157] width 171 height 24
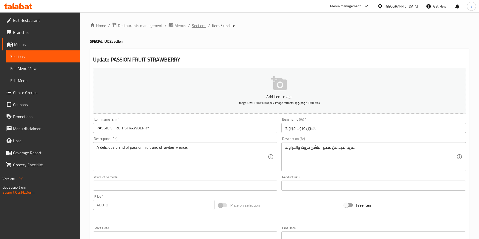
click at [193, 26] on span "Sections" at bounding box center [199, 26] width 14 height 6
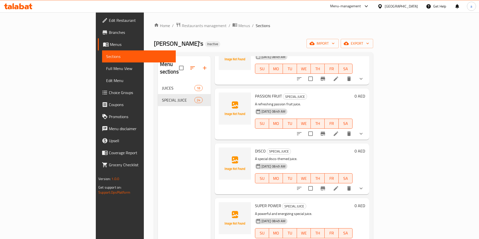
scroll to position [477, 0]
click at [339, 131] on icon at bounding box center [336, 134] width 6 height 6
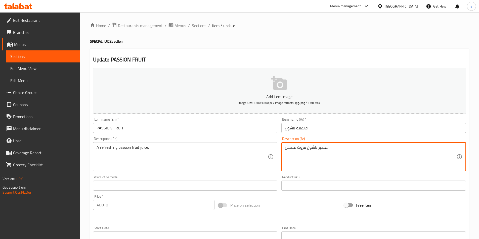
drag, startPoint x: 316, startPoint y: 148, endPoint x: 298, endPoint y: 149, distance: 18.6
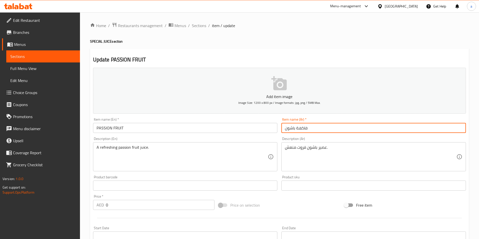
click at [313, 127] on input "فاكهة باشون" at bounding box center [373, 128] width 184 height 10
paste input "اشون فروت"
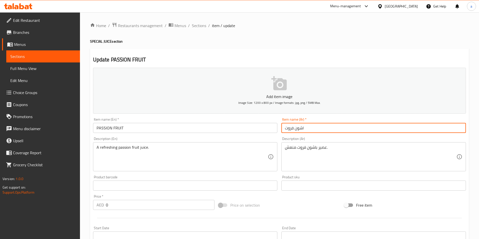
click at [307, 129] on input "اشون فروت" at bounding box center [373, 128] width 184 height 10
click at [309, 128] on input "اشون فروت" at bounding box center [373, 128] width 184 height 10
click at [177, 129] on input "PASSION FRUIT" at bounding box center [185, 128] width 184 height 10
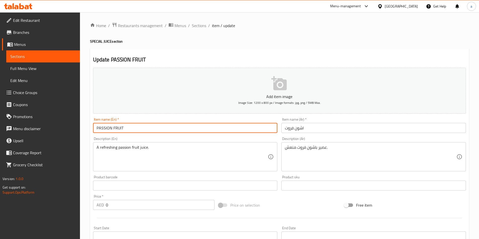
click at [177, 129] on input "PASSION FRUIT" at bounding box center [185, 128] width 184 height 10
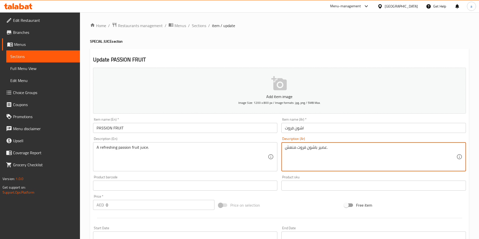
drag, startPoint x: 317, startPoint y: 149, endPoint x: 298, endPoint y: 147, distance: 19.7
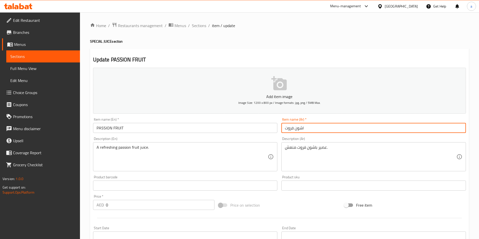
drag, startPoint x: 317, startPoint y: 127, endPoint x: 268, endPoint y: 129, distance: 48.8
click at [269, 129] on div "Add item image Image Size: 1200 x 800 px / Image formats: jpg, png / 5MB Max. I…" at bounding box center [279, 174] width 377 height 217
paste input "ب"
type input "باشون فروت"
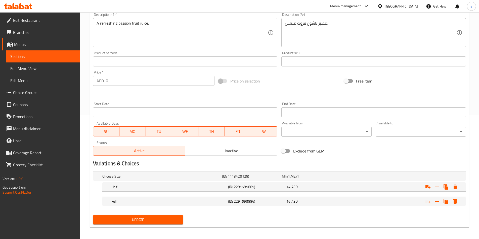
scroll to position [127, 0]
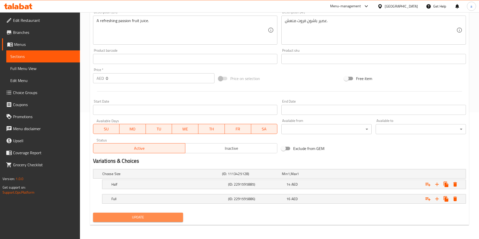
click at [154, 217] on span "Update" at bounding box center [138, 218] width 82 height 6
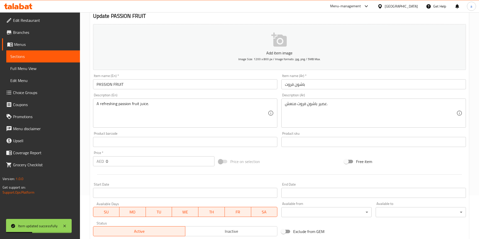
scroll to position [0, 0]
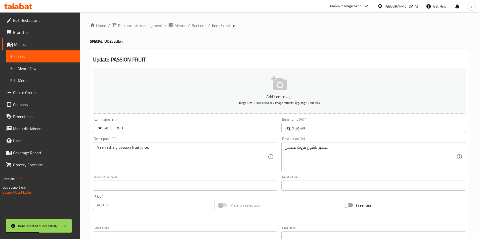
drag, startPoint x: 197, startPoint y: 27, endPoint x: 475, endPoint y: 99, distance: 287.2
click at [197, 27] on span "Sections" at bounding box center [199, 26] width 14 height 6
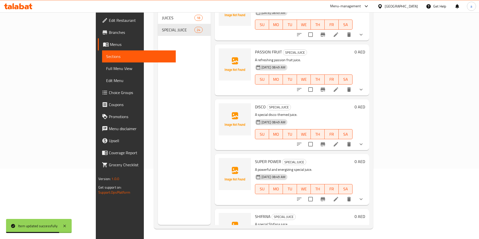
scroll to position [477, 0]
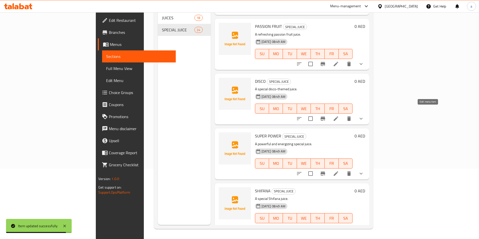
click at [338, 117] on icon at bounding box center [335, 119] width 5 height 5
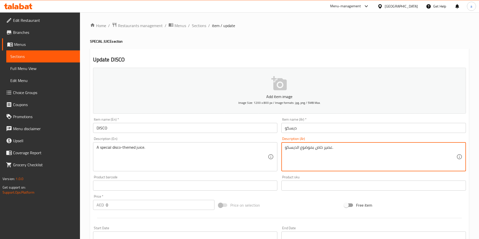
click at [307, 148] on textarea "عصير خاص بموضوع الديسكو." at bounding box center [370, 157] width 171 height 24
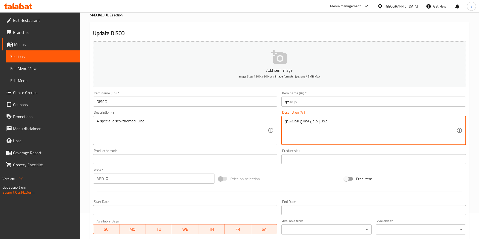
scroll to position [127, 0]
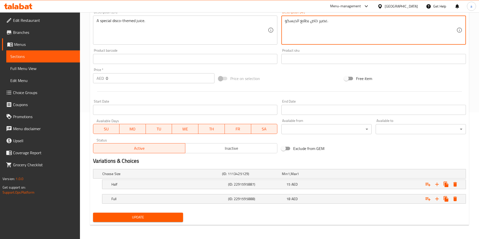
type textarea "عصير خاص بطابع الديسكو."
drag, startPoint x: 142, startPoint y: 216, endPoint x: 144, endPoint y: 214, distance: 3.4
click at [142, 216] on span "Update" at bounding box center [138, 218] width 82 height 6
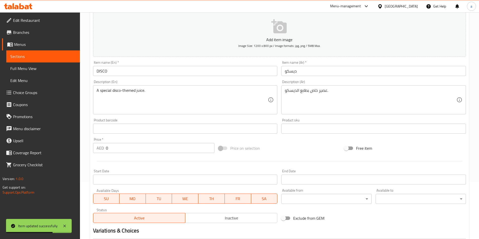
scroll to position [0, 0]
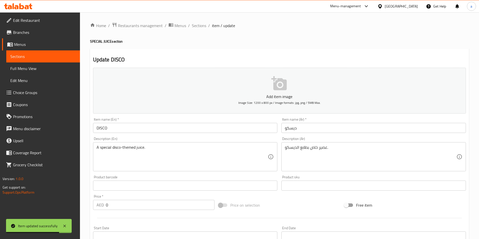
drag, startPoint x: 195, startPoint y: 25, endPoint x: 481, endPoint y: 7, distance: 285.8
click at [195, 25] on span "Sections" at bounding box center [199, 26] width 14 height 6
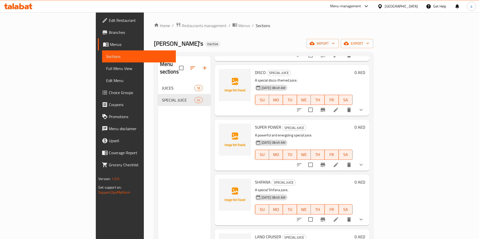
scroll to position [555, 0]
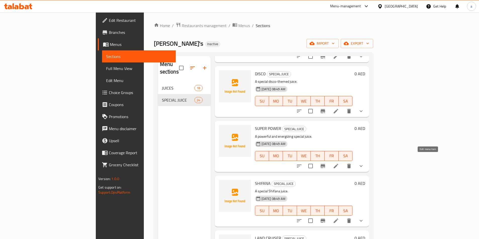
click at [339, 163] on icon at bounding box center [336, 166] width 6 height 6
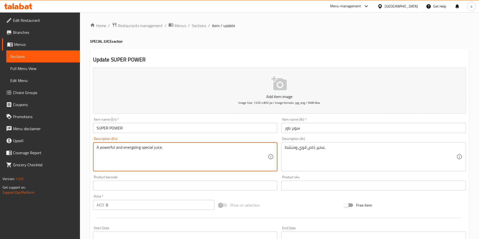
click at [172, 149] on textarea "A powerful and energizing special juice." at bounding box center [181, 157] width 171 height 24
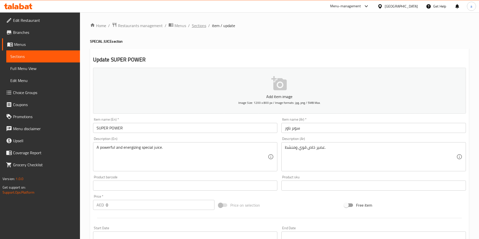
click at [200, 26] on span "Sections" at bounding box center [199, 26] width 14 height 6
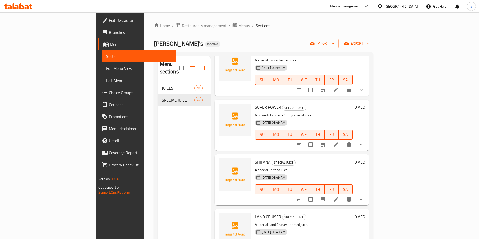
scroll to position [578, 0]
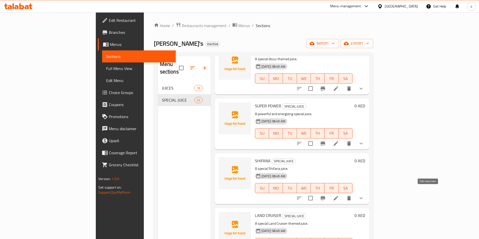
click at [339, 195] on icon at bounding box center [336, 198] width 6 height 6
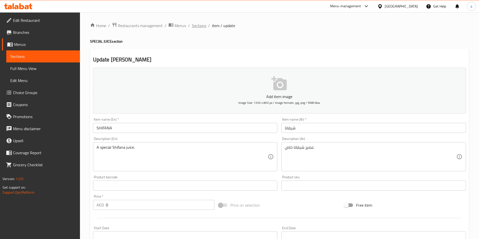
click at [198, 25] on span "Sections" at bounding box center [199, 26] width 14 height 6
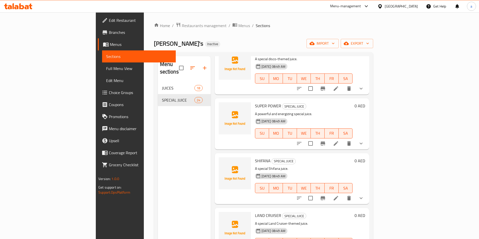
scroll to position [628, 0]
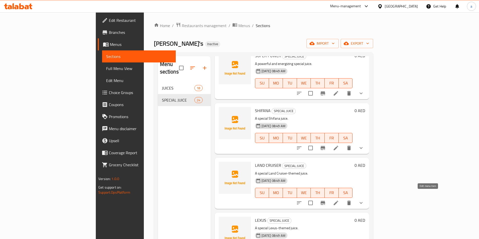
click at [338, 201] on icon at bounding box center [335, 203] width 5 height 5
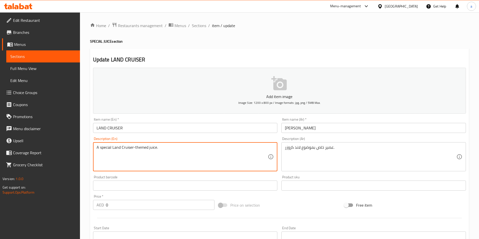
drag, startPoint x: 165, startPoint y: 147, endPoint x: 74, endPoint y: 148, distance: 91.7
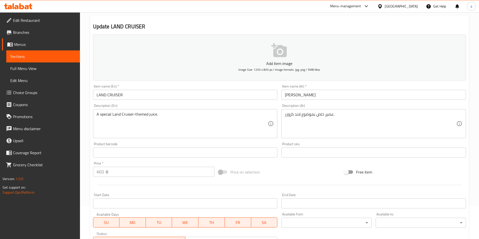
scroll to position [25, 0]
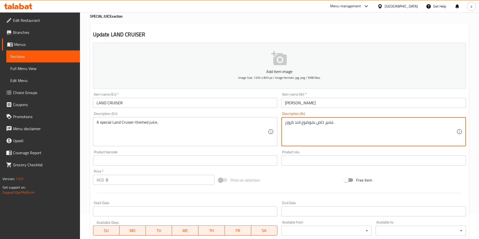
click at [307, 123] on textarea "عصير خاص بموضوع لاند كروزر." at bounding box center [370, 132] width 171 height 24
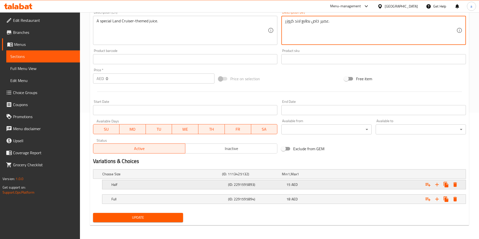
scroll to position [127, 0]
type textarea "عصير خاص بطابع لاند كروزر."
click at [161, 219] on span "Update" at bounding box center [138, 218] width 82 height 6
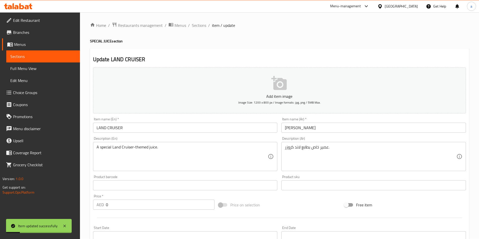
scroll to position [0, 0]
click at [198, 25] on span "Sections" at bounding box center [199, 26] width 14 height 6
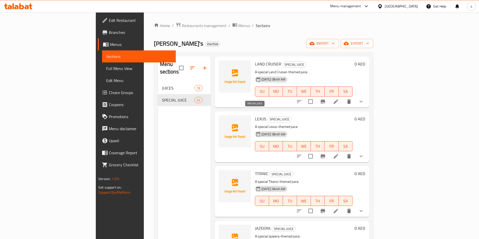
scroll to position [729, 0]
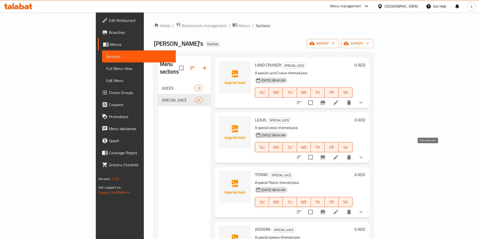
click at [339, 155] on icon at bounding box center [336, 158] width 6 height 6
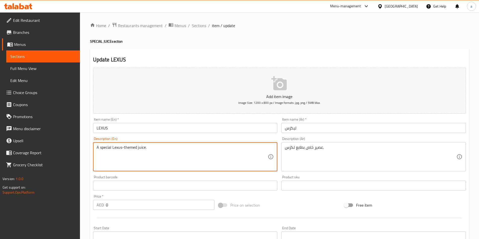
click at [162, 150] on textarea "A special Lexus-themed juice." at bounding box center [181, 157] width 171 height 24
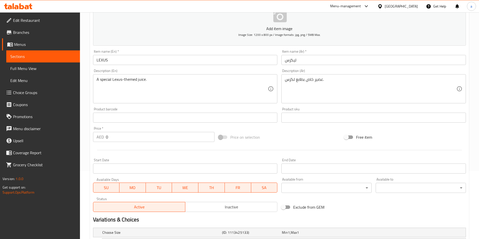
scroll to position [126, 0]
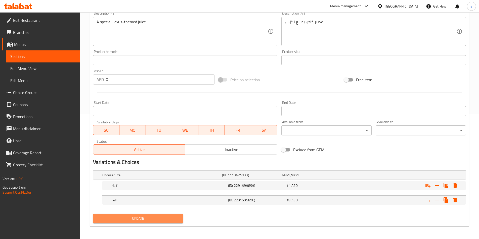
click at [156, 218] on span "Update" at bounding box center [138, 219] width 82 height 6
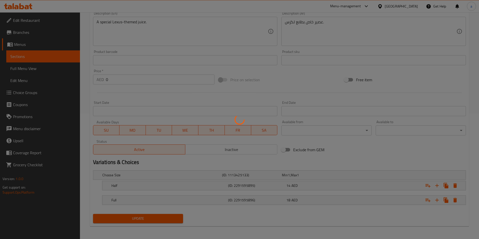
scroll to position [0, 0]
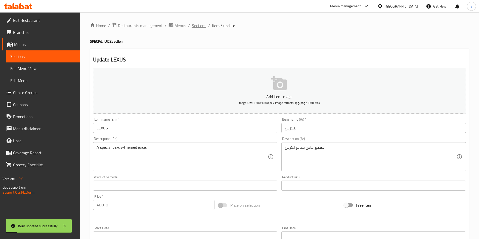
click at [193, 25] on span "Sections" at bounding box center [199, 26] width 14 height 6
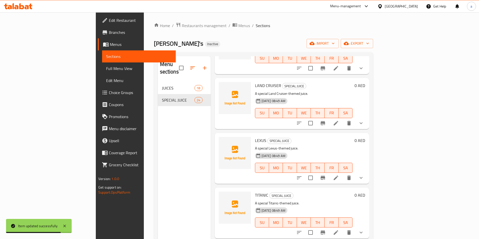
scroll to position [779, 0]
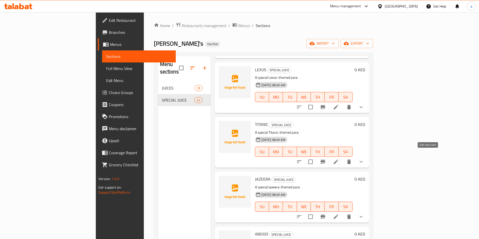
click at [339, 159] on icon at bounding box center [336, 162] width 6 height 6
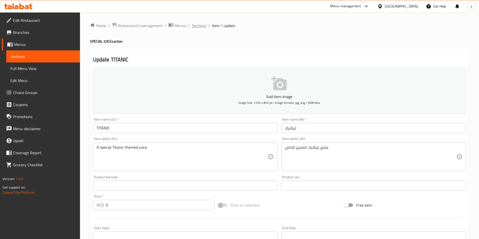
click at [193, 26] on span "Sections" at bounding box center [199, 26] width 14 height 6
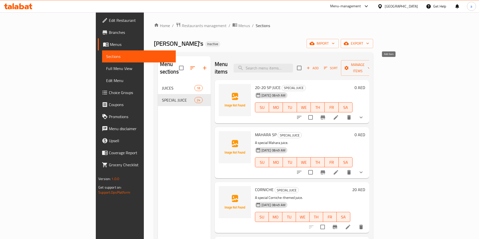
click at [319, 65] on span "Add" at bounding box center [313, 68] width 14 height 6
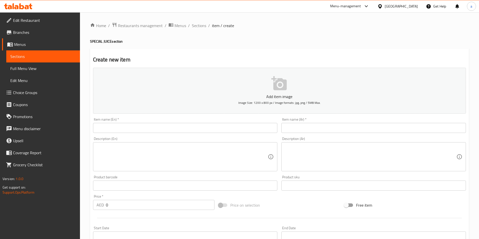
click at [163, 133] on input "text" at bounding box center [185, 128] width 184 height 10
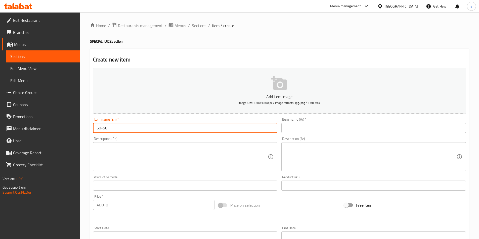
type input "50-50"
click at [326, 128] on input "text" at bounding box center [373, 128] width 184 height 10
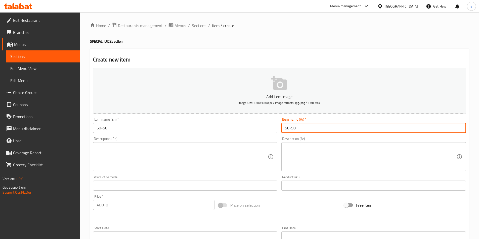
type input "50-50"
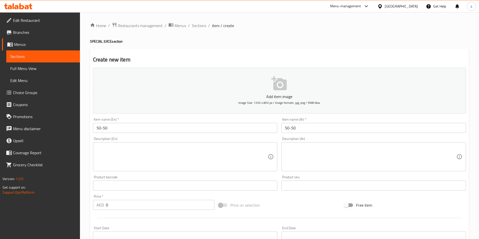
click at [190, 156] on textarea at bounding box center [181, 157] width 171 height 24
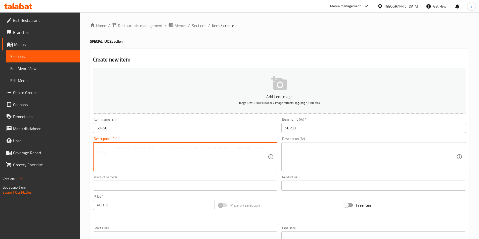
paste textarea "A special 50-50 blend juice."
type textarea "A special 50-50 blend juice."
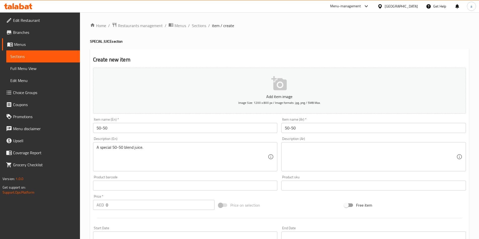
click at [338, 158] on textarea at bounding box center [370, 157] width 171 height 24
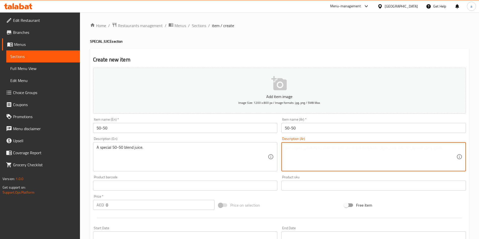
paste textarea "عصير مزيج خاص بنسبة 50-50."
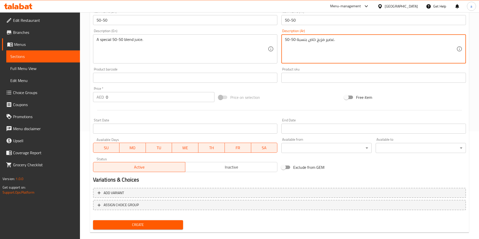
scroll to position [116, 0]
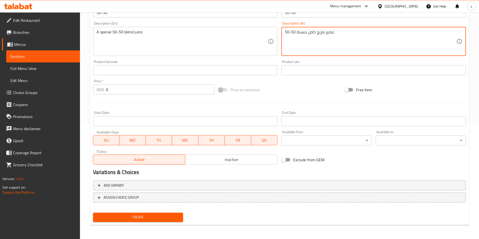
type textarea "عصير مزيج خاص بنسبة 50-50."
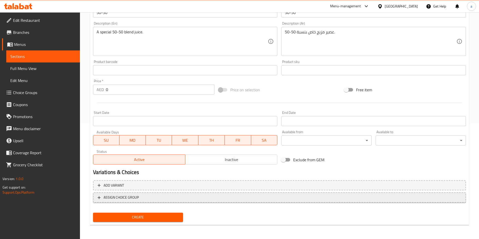
click at [137, 199] on span "ASSIGN CHOICE GROUP" at bounding box center [121, 198] width 35 height 6
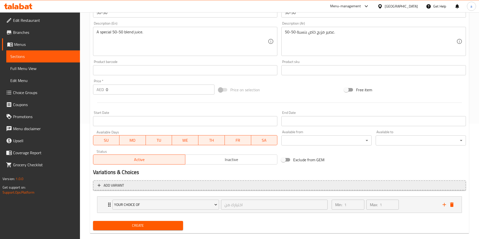
click at [122, 188] on span "Add variant" at bounding box center [114, 186] width 20 height 6
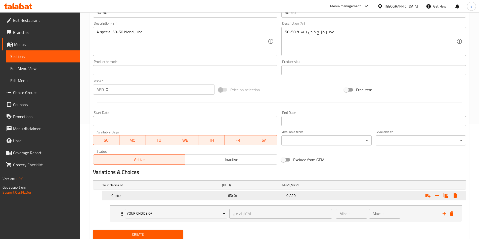
click at [266, 199] on div "(ID: 0)" at bounding box center [256, 195] width 58 height 7
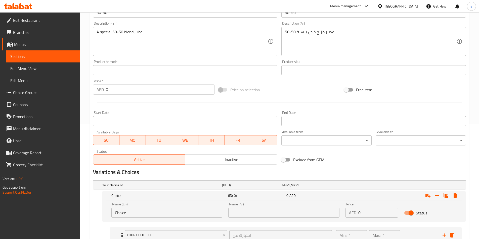
click at [156, 214] on input "Choice" at bounding box center [166, 213] width 111 height 10
click at [165, 215] on input "Choice" at bounding box center [166, 213] width 111 height 10
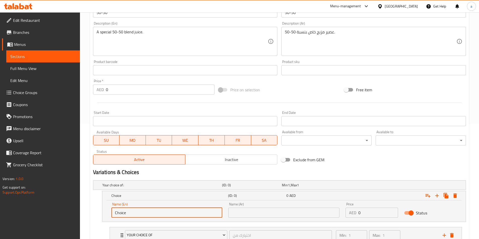
paste input "Half"
type input "Half"
click at [255, 214] on input "text" at bounding box center [283, 213] width 111 height 10
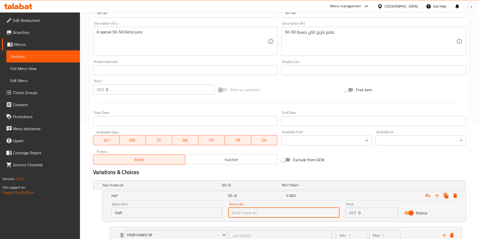
click at [248, 214] on input "text" at bounding box center [283, 213] width 111 height 10
type input "j"
click at [259, 215] on input "text" at bounding box center [283, 213] width 111 height 10
type input "ت"
type input "نصف"
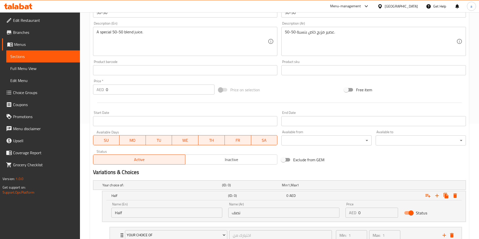
click at [384, 214] on input "0" at bounding box center [378, 213] width 40 height 10
type input "0"
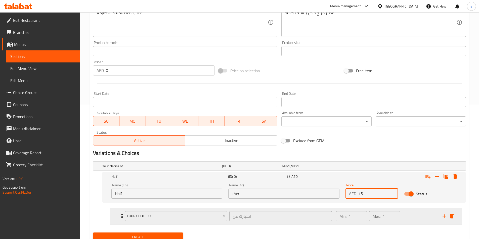
scroll to position [155, 0]
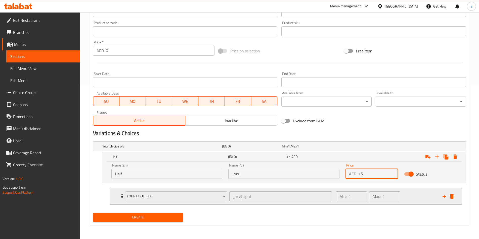
type input "15"
click at [222, 195] on icon "Expand" at bounding box center [223, 196] width 5 height 5
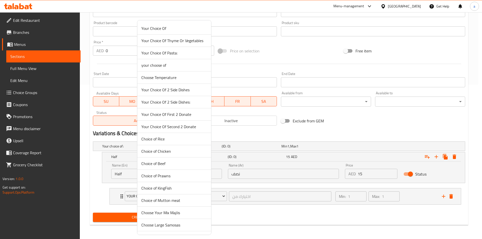
click at [248, 211] on div at bounding box center [241, 119] width 482 height 239
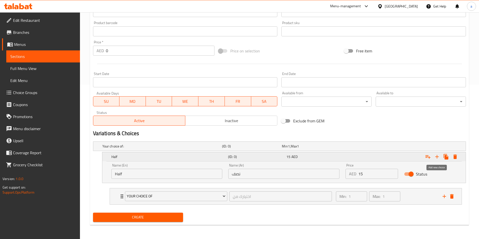
click at [436, 158] on icon "Expand" at bounding box center [437, 157] width 4 height 4
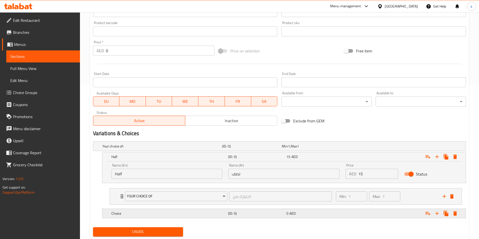
scroll to position [169, 0]
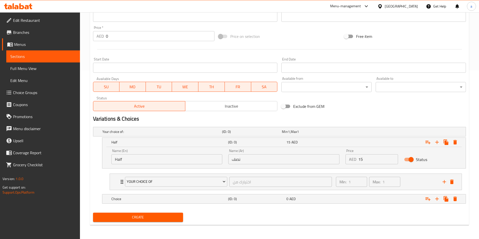
click at [264, 192] on nav "Your Choice Of اختيارك من ​ Min: 1 ​ Max: 1 ​ Roasted eggs (ID: 1496226876) 0.3…" at bounding box center [279, 182] width 373 height 25
click at [266, 196] on div "(ID: 0)" at bounding box center [256, 199] width 58 height 7
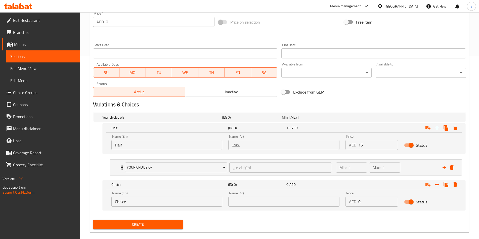
scroll to position [191, 0]
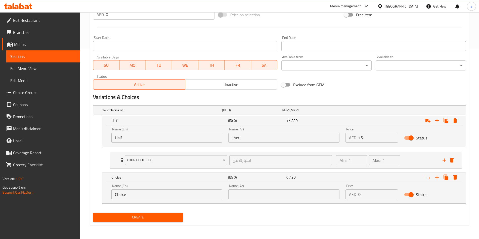
click at [157, 195] on input "Choice" at bounding box center [166, 195] width 111 height 10
click at [159, 197] on input "Choice" at bounding box center [166, 195] width 111 height 10
paste input "Full"
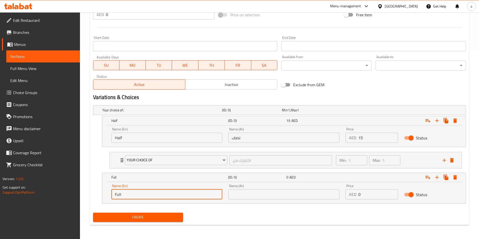
type input "Full"
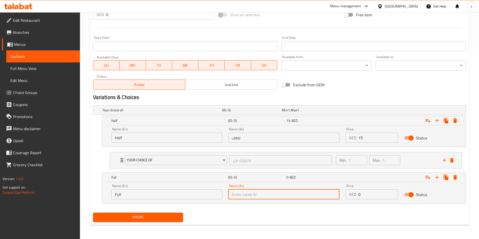
click at [265, 194] on input "text" at bounding box center [283, 195] width 111 height 10
click at [128, 195] on input "Full" at bounding box center [166, 195] width 111 height 10
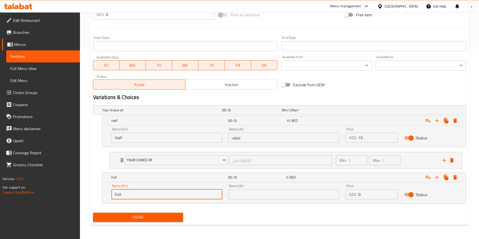
click at [128, 195] on input "Full" at bounding box center [166, 195] width 111 height 10
click at [266, 194] on input "text" at bounding box center [283, 195] width 111 height 10
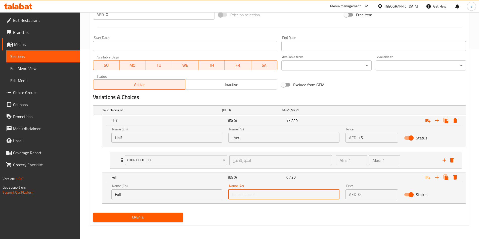
paste input "ممتلىء"
type input "ممتلىء"
click at [380, 195] on input "0" at bounding box center [378, 195] width 40 height 10
click at [367, 196] on input "0" at bounding box center [378, 195] width 40 height 10
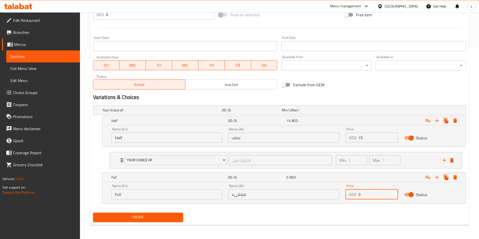
click at [367, 196] on input "0" at bounding box center [378, 195] width 40 height 10
click at [367, 192] on input "0" at bounding box center [378, 195] width 40 height 10
drag, startPoint x: 367, startPoint y: 192, endPoint x: 364, endPoint y: 192, distance: 3.1
click at [366, 192] on input "0" at bounding box center [378, 195] width 40 height 10
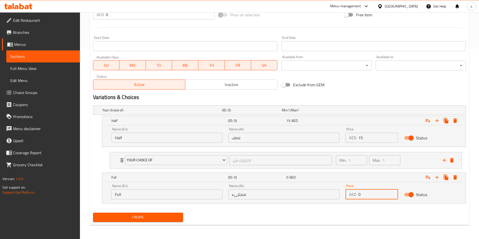
click at [362, 194] on input "0" at bounding box center [378, 195] width 40 height 10
type input "18"
click at [131, 216] on span "Create" at bounding box center [138, 218] width 82 height 6
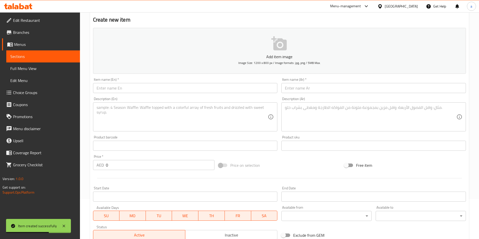
scroll to position [0, 0]
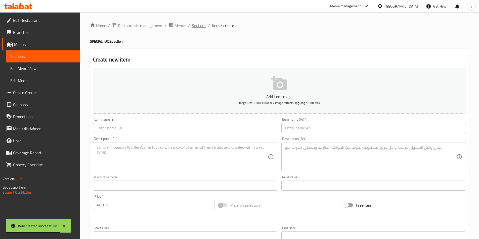
click at [200, 24] on span "Sections" at bounding box center [199, 26] width 14 height 6
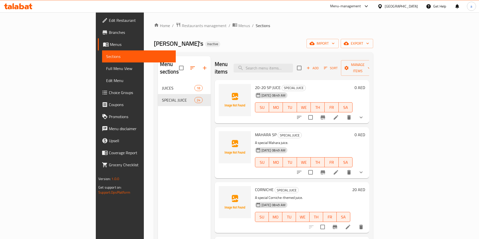
click at [362, 172] on icon "show more" at bounding box center [360, 173] width 3 height 2
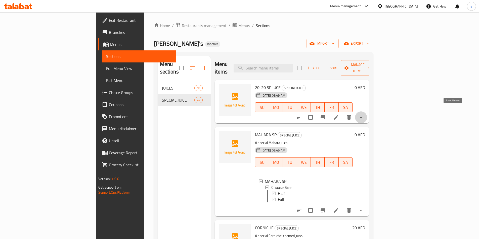
click at [364, 115] on icon "show more" at bounding box center [361, 118] width 6 height 6
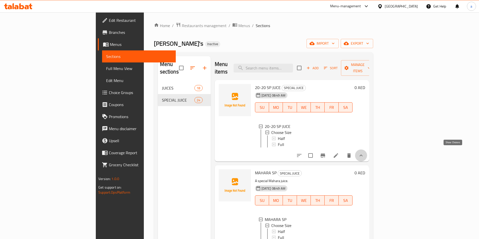
click at [364, 153] on icon "show more" at bounding box center [361, 156] width 6 height 6
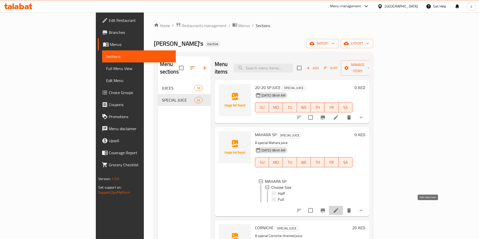
click at [338, 209] on icon at bounding box center [335, 211] width 5 height 5
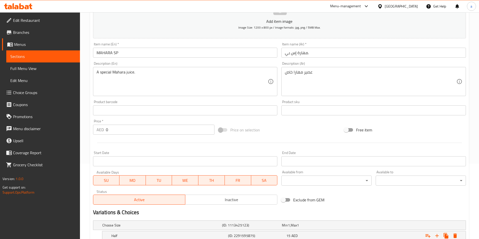
scroll to position [127, 0]
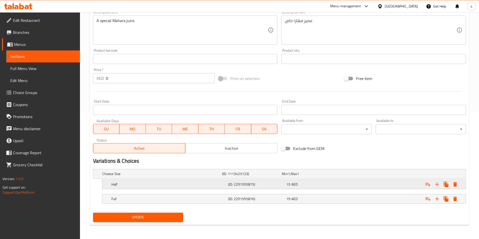
click at [267, 185] on h5 "(ID: 2291595875)" at bounding box center [256, 184] width 56 height 5
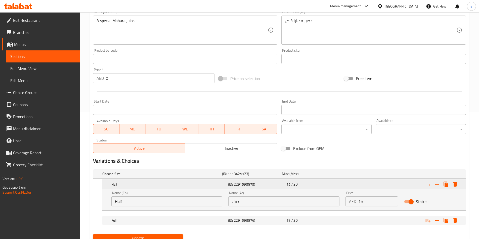
click at [267, 186] on h5 "(ID: 2291595875)" at bounding box center [256, 184] width 56 height 5
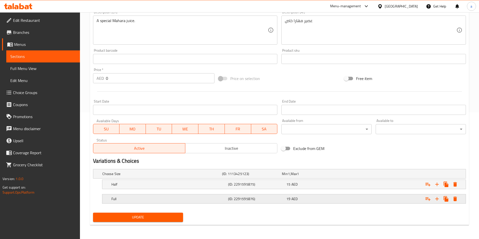
click at [274, 204] on div "Full (ID: 2291595876) 19 AED" at bounding box center [285, 199] width 350 height 11
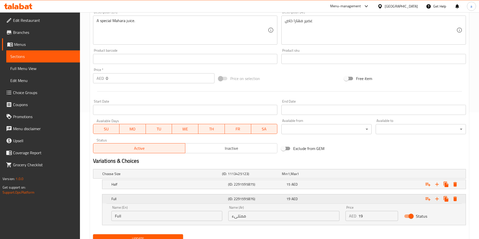
click at [274, 202] on h5 "(ID: 2291595876)" at bounding box center [256, 199] width 56 height 5
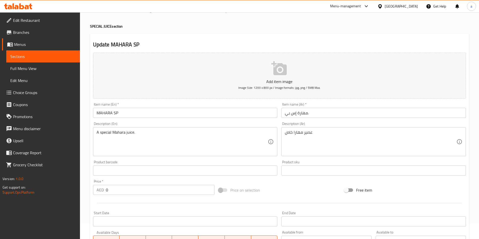
scroll to position [0, 0]
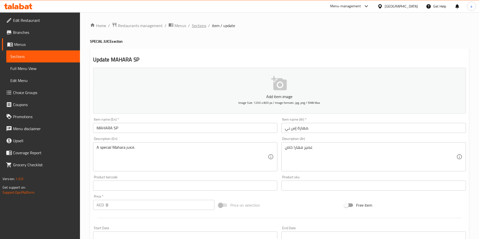
click at [195, 26] on span "Sections" at bounding box center [199, 26] width 14 height 6
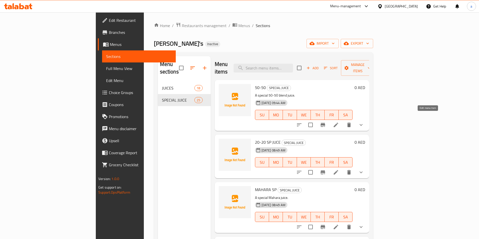
click at [339, 122] on icon at bounding box center [336, 125] width 6 height 6
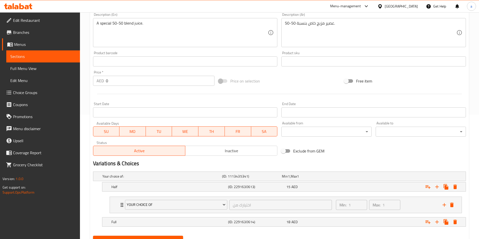
scroll to position [147, 0]
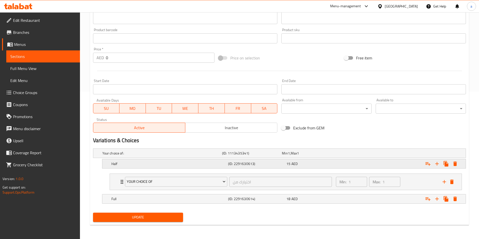
click at [163, 165] on h5 "Half" at bounding box center [168, 164] width 115 height 5
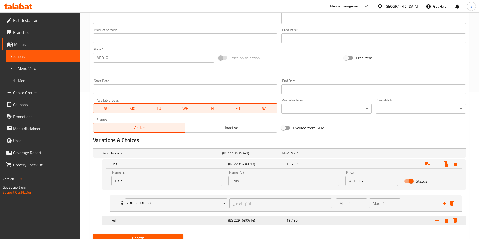
click at [165, 222] on h5 "Full" at bounding box center [168, 220] width 115 height 5
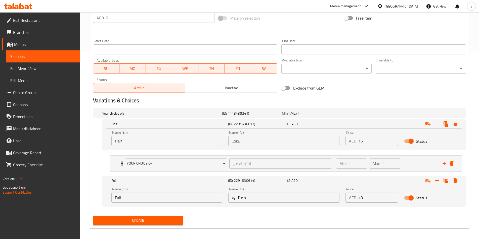
scroll to position [191, 0]
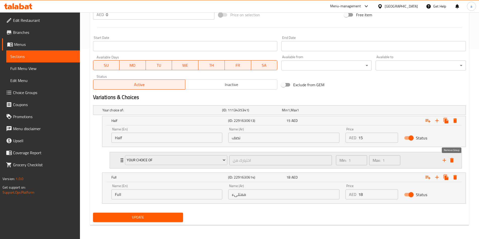
click at [452, 160] on icon "delete" at bounding box center [452, 160] width 4 height 5
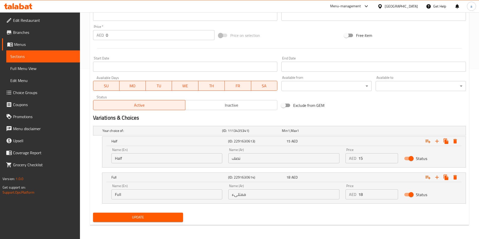
click at [119, 219] on span "Update" at bounding box center [138, 218] width 82 height 6
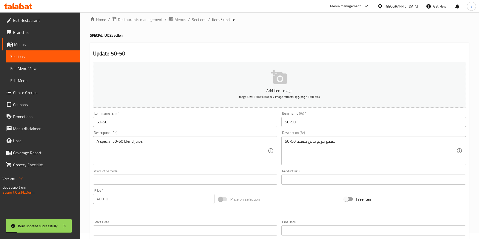
scroll to position [0, 0]
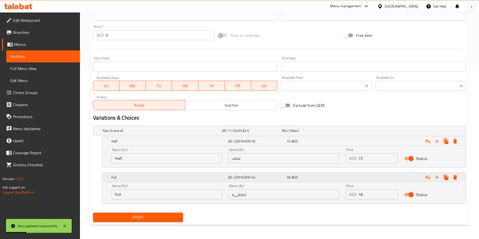
click at [157, 175] on div "Full" at bounding box center [168, 177] width 117 height 7
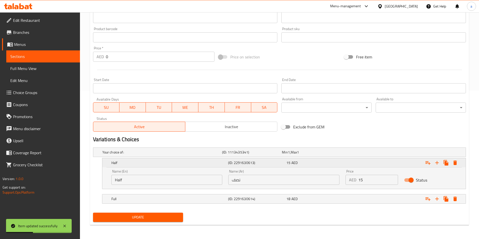
click at [153, 166] on div "Half" at bounding box center [168, 163] width 117 height 7
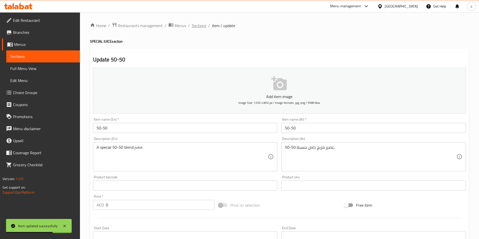
click at [195, 27] on span "Sections" at bounding box center [199, 26] width 14 height 6
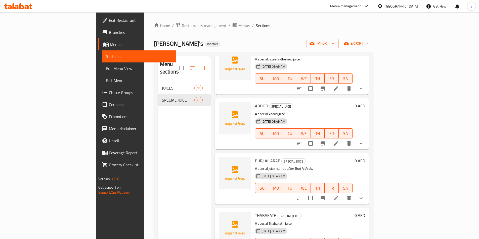
scroll to position [912, 0]
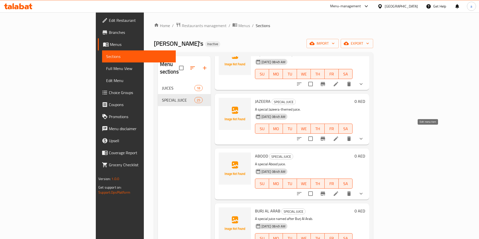
click at [338, 137] on icon at bounding box center [335, 139] width 5 height 5
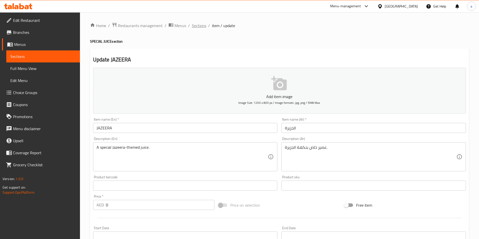
click at [197, 25] on span "Sections" at bounding box center [199, 26] width 14 height 6
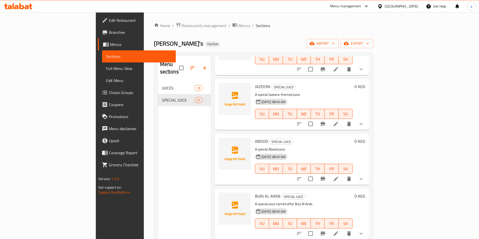
scroll to position [955, 0]
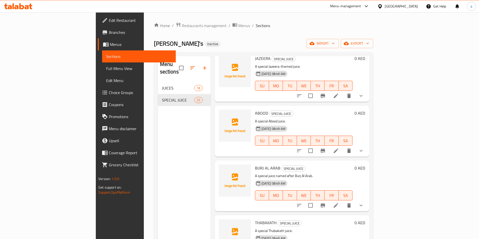
click at [339, 148] on icon at bounding box center [336, 151] width 6 height 6
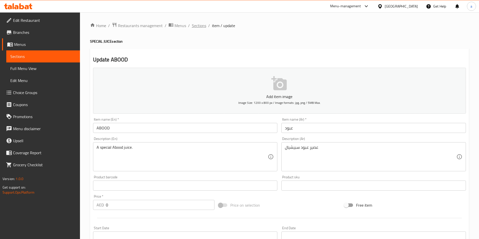
click at [196, 26] on span "Sections" at bounding box center [199, 26] width 14 height 6
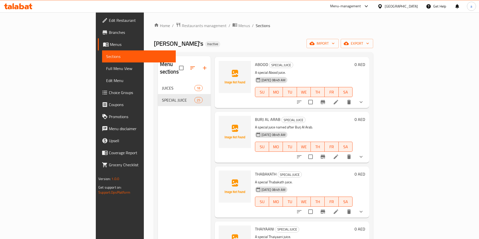
scroll to position [1005, 0]
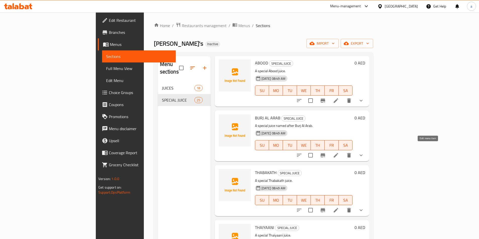
click at [338, 153] on icon at bounding box center [335, 155] width 5 height 5
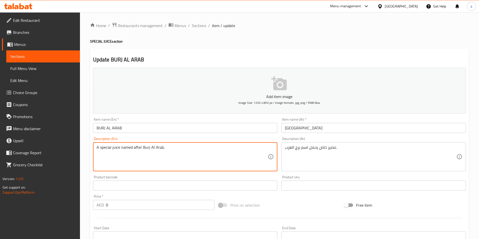
drag, startPoint x: 172, startPoint y: 148, endPoint x: 74, endPoint y: 148, distance: 97.5
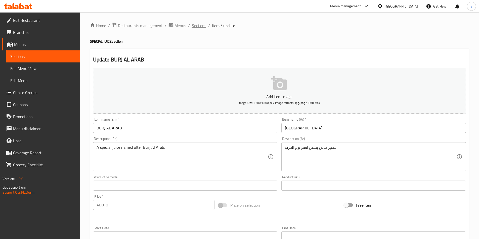
click at [197, 24] on span "Sections" at bounding box center [199, 26] width 14 height 6
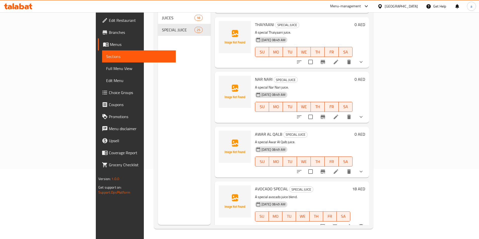
scroll to position [1063, 0]
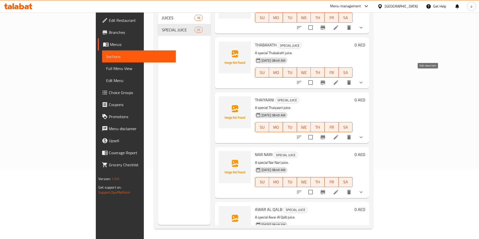
click at [339, 80] on icon at bounding box center [336, 83] width 6 height 6
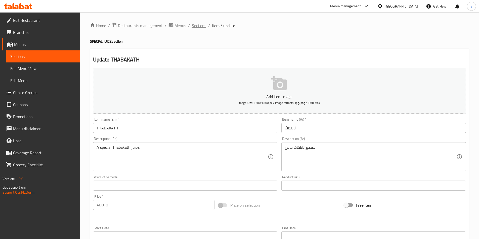
click at [197, 26] on span "Sections" at bounding box center [199, 26] width 14 height 6
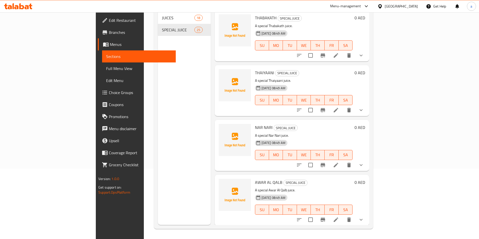
scroll to position [1038, 0]
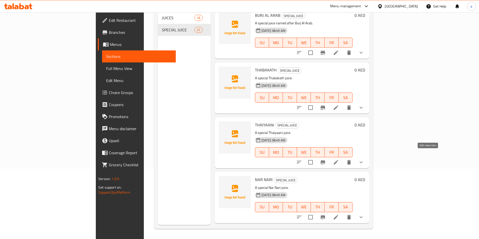
click at [338, 160] on icon at bounding box center [335, 162] width 5 height 5
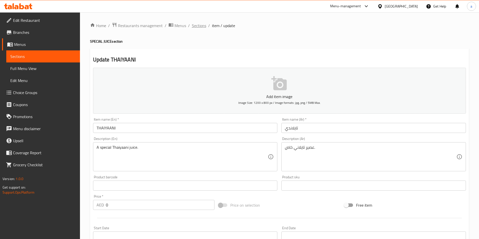
click at [194, 26] on span "Sections" at bounding box center [199, 26] width 14 height 6
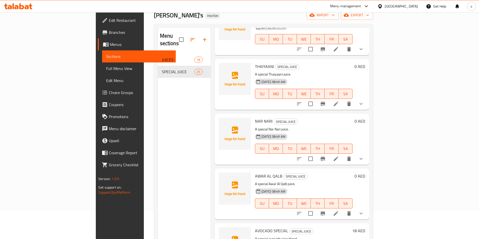
scroll to position [70, 0]
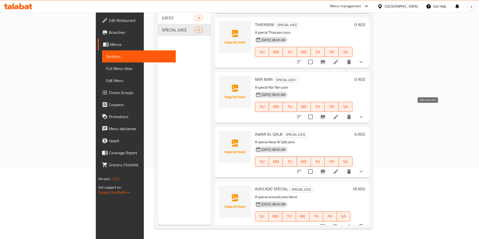
click at [338, 115] on icon at bounding box center [335, 117] width 5 height 5
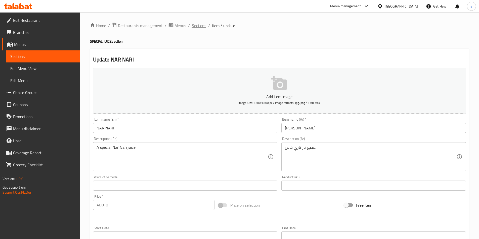
click at [195, 26] on span "Sections" at bounding box center [199, 26] width 14 height 6
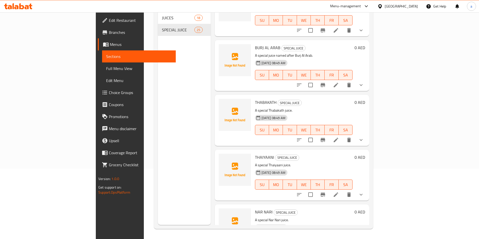
scroll to position [1138, 0]
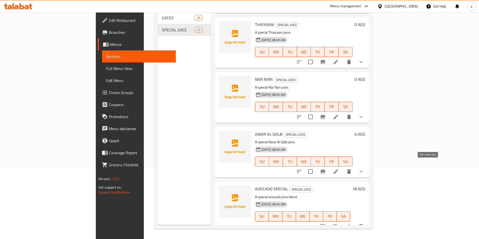
click at [338, 170] on icon at bounding box center [335, 172] width 5 height 5
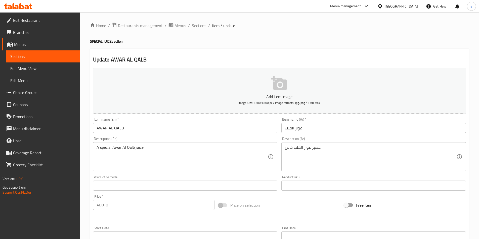
click at [213, 25] on span "item / update" at bounding box center [223, 26] width 23 height 6
click at [199, 26] on span "Sections" at bounding box center [199, 26] width 14 height 6
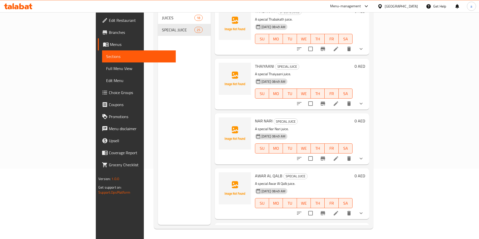
scroll to position [1138, 0]
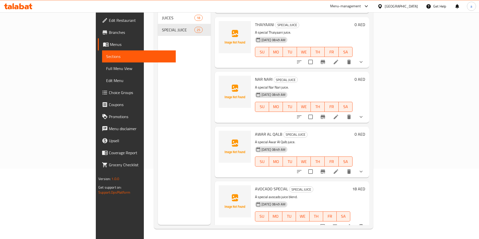
click at [350, 225] on icon at bounding box center [348, 227] width 5 height 5
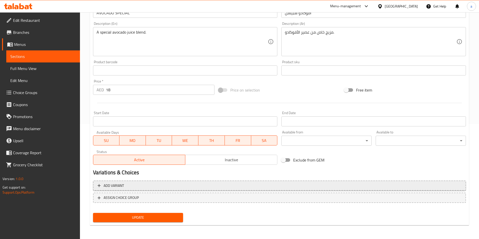
scroll to position [116, 0]
click at [133, 216] on span "Update" at bounding box center [138, 218] width 82 height 6
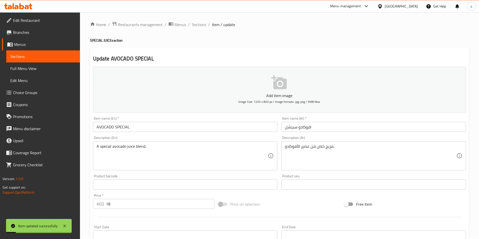
scroll to position [0, 0]
click at [196, 27] on span "Sections" at bounding box center [199, 26] width 14 height 6
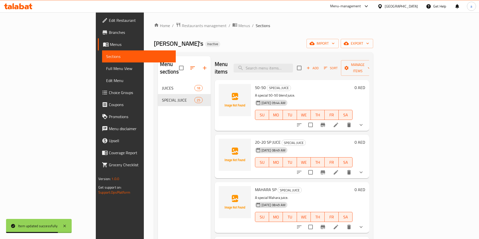
scroll to position [25, 0]
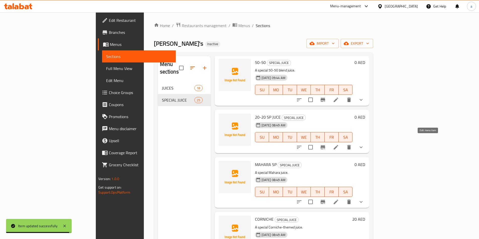
click at [338, 145] on icon at bounding box center [335, 147] width 5 height 5
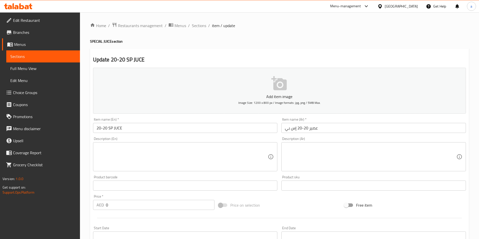
click at [145, 157] on textarea at bounding box center [181, 157] width 171 height 24
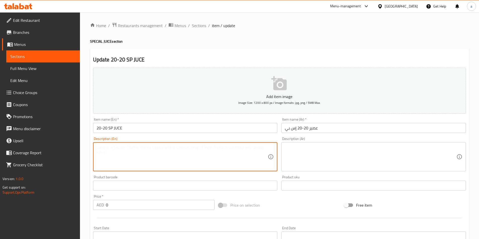
paste textarea "A special 20-20 blend juice."
type textarea "A special 20-20 blend juice."
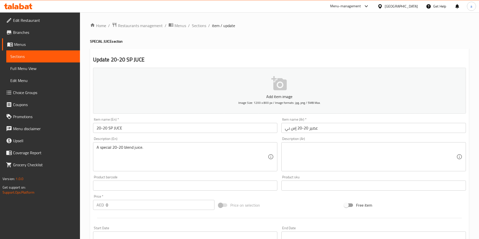
click at [344, 147] on textarea at bounding box center [370, 157] width 171 height 24
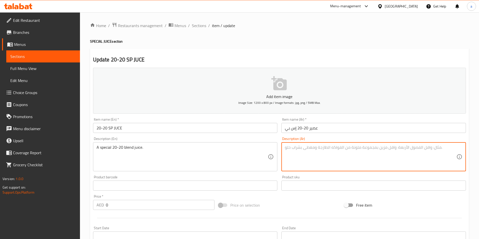
paste textarea "عصير مزيج خاص 20-20."
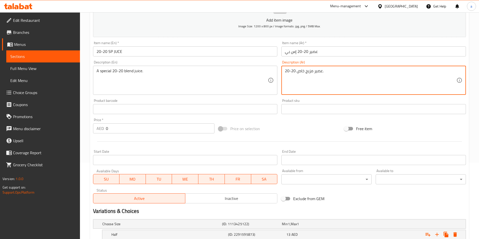
scroll to position [127, 0]
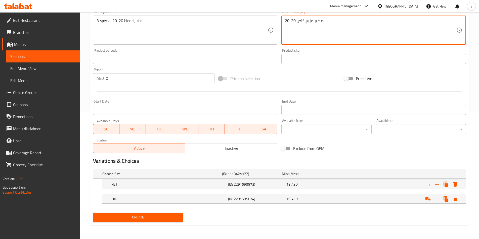
type textarea "عصير مزيج خاص 20-20."
click at [145, 220] on span "Update" at bounding box center [138, 218] width 82 height 6
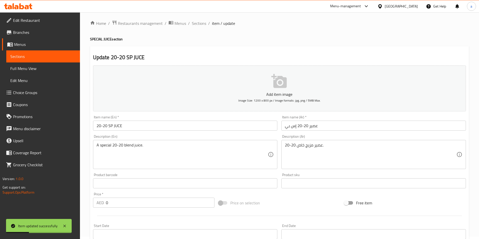
scroll to position [0, 0]
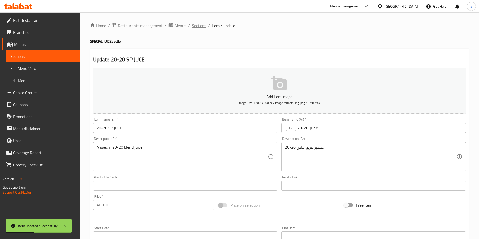
click at [200, 27] on span "Sections" at bounding box center [199, 26] width 14 height 6
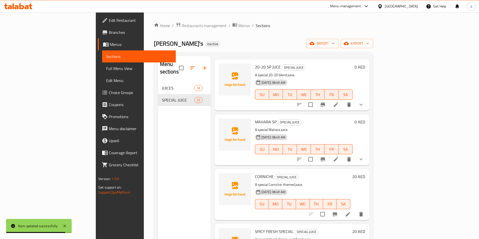
scroll to position [176, 0]
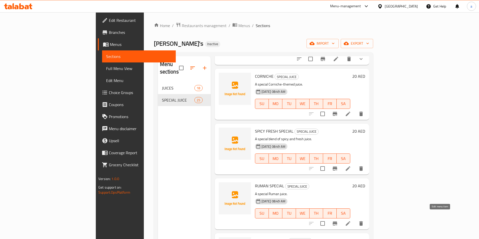
click at [350, 222] on icon at bounding box center [348, 224] width 5 height 5
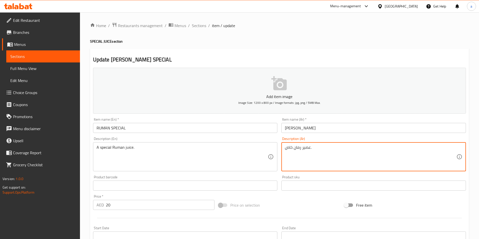
drag, startPoint x: 347, startPoint y: 151, endPoint x: 305, endPoint y: 148, distance: 41.8
click at [349, 149] on textarea "عصير رمان خاص." at bounding box center [370, 157] width 171 height 24
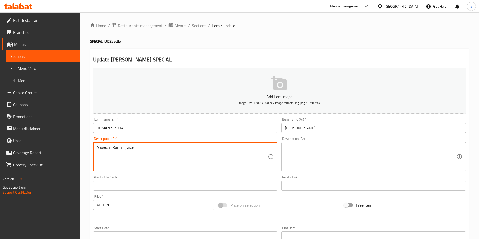
click at [228, 157] on textarea "A special Ruman juice." at bounding box center [181, 157] width 171 height 24
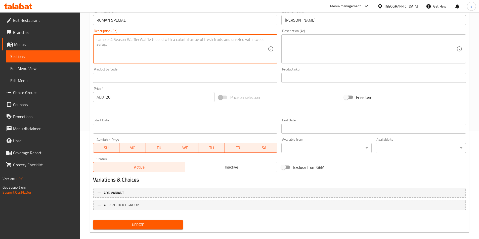
scroll to position [116, 0]
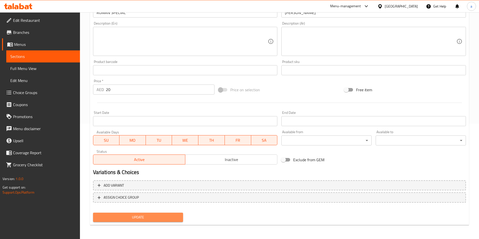
click at [162, 219] on span "Update" at bounding box center [138, 218] width 82 height 6
click at [170, 221] on span "Update" at bounding box center [138, 218] width 82 height 6
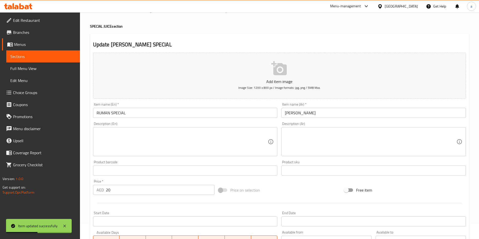
scroll to position [0, 0]
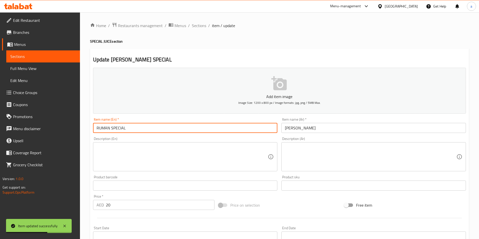
drag, startPoint x: 134, startPoint y: 127, endPoint x: 95, endPoint y: 129, distance: 38.5
click at [95, 129] on input "RUMAN SPECIAL" at bounding box center [185, 128] width 184 height 10
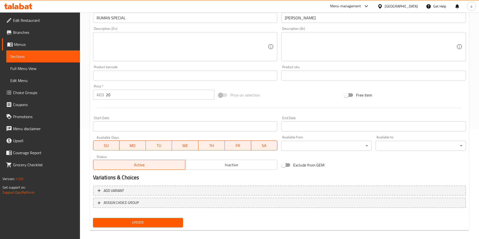
scroll to position [116, 0]
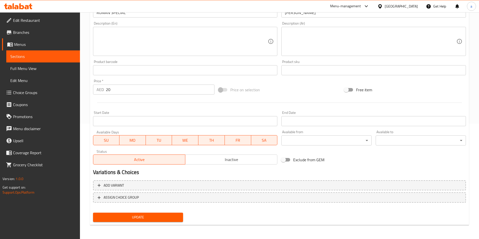
click at [153, 217] on span "Update" at bounding box center [138, 218] width 82 height 6
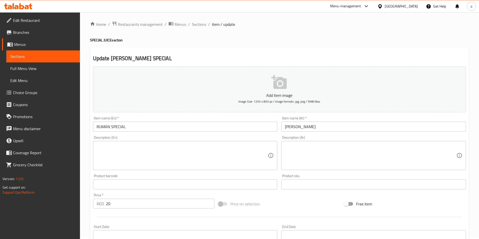
scroll to position [0, 0]
click at [199, 26] on span "Sections" at bounding box center [199, 26] width 14 height 6
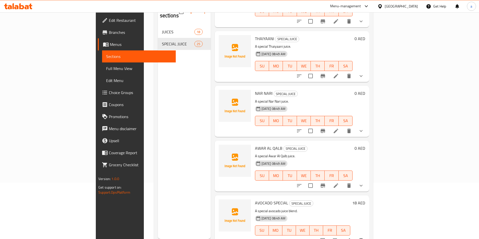
scroll to position [70, 0]
